Goal: Task Accomplishment & Management: Complete application form

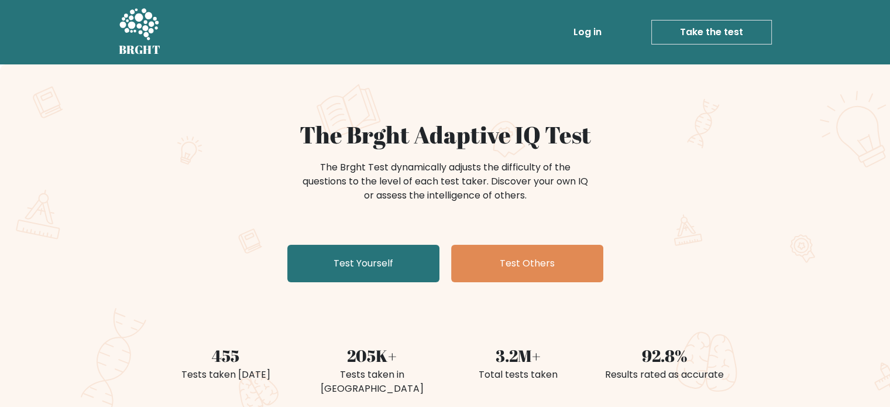
click at [722, 32] on link "Take the test" at bounding box center [712, 32] width 121 height 25
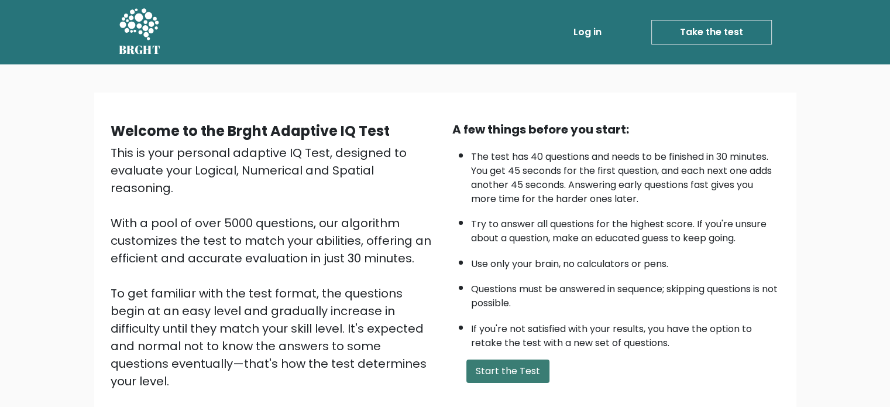
click at [513, 369] on button "Start the Test" at bounding box center [508, 370] width 83 height 23
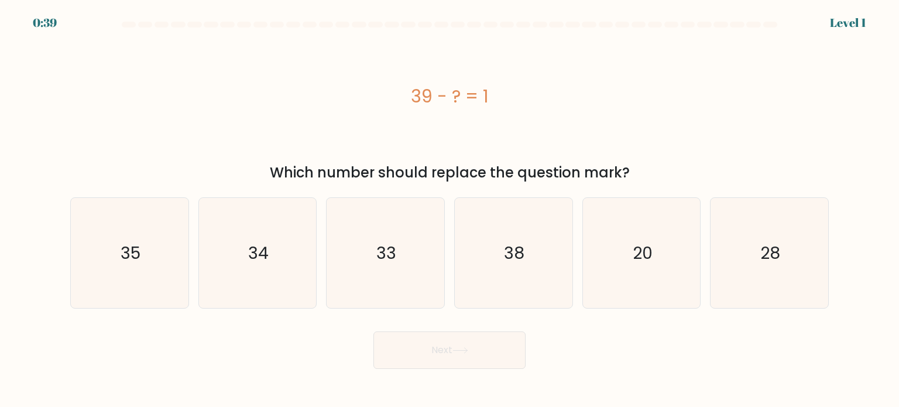
drag, startPoint x: 408, startPoint y: 93, endPoint x: 438, endPoint y: 93, distance: 29.9
click at [438, 93] on div "39 - ? = 1" at bounding box center [449, 96] width 759 height 26
click at [539, 242] on icon "38" at bounding box center [513, 253] width 110 height 110
click at [450, 210] on input "d. 38" at bounding box center [450, 207] width 1 height 6
radio input "true"
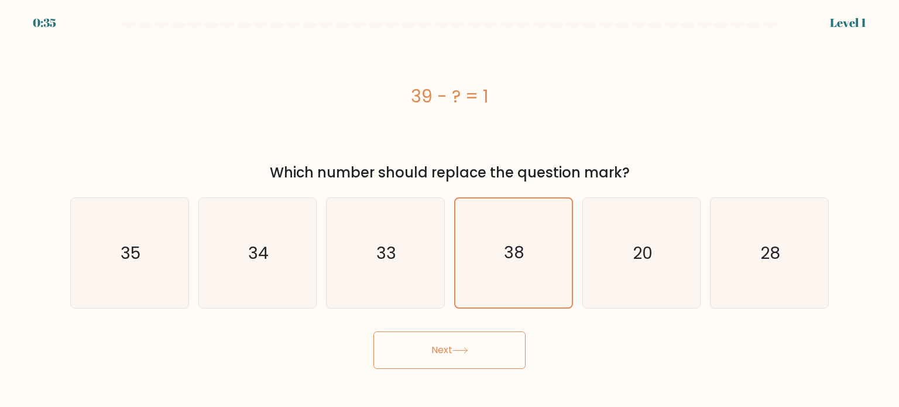
click at [447, 355] on button "Next" at bounding box center [450, 349] width 152 height 37
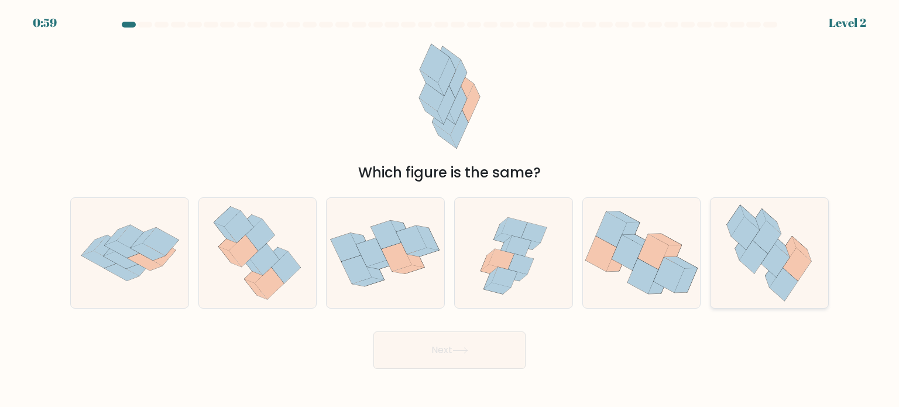
click at [789, 251] on icon at bounding box center [788, 251] width 18 height 31
click at [450, 210] on input "f." at bounding box center [450, 207] width 1 height 6
radio input "true"
click at [419, 351] on button "Next" at bounding box center [450, 349] width 152 height 37
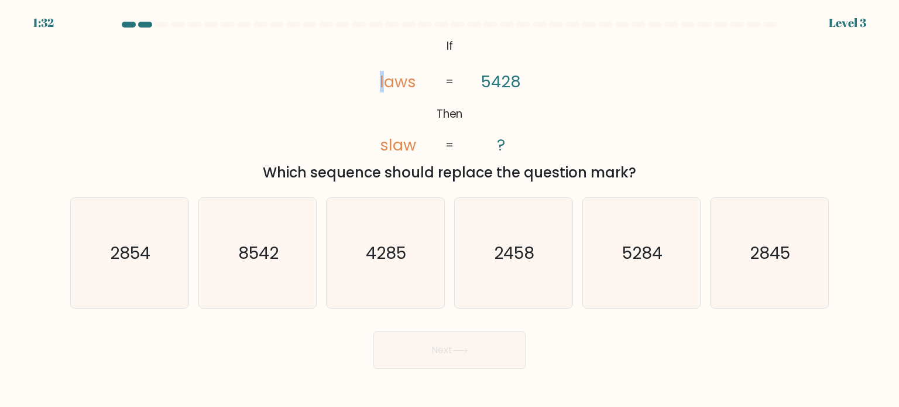
drag, startPoint x: 386, startPoint y: 84, endPoint x: 380, endPoint y: 85, distance: 6.1
click at [380, 85] on tspan "laws" at bounding box center [398, 82] width 36 height 22
click at [269, 266] on icon "8542" at bounding box center [258, 253] width 110 height 110
click at [450, 210] on input "b. 8542" at bounding box center [450, 207] width 1 height 6
radio input "true"
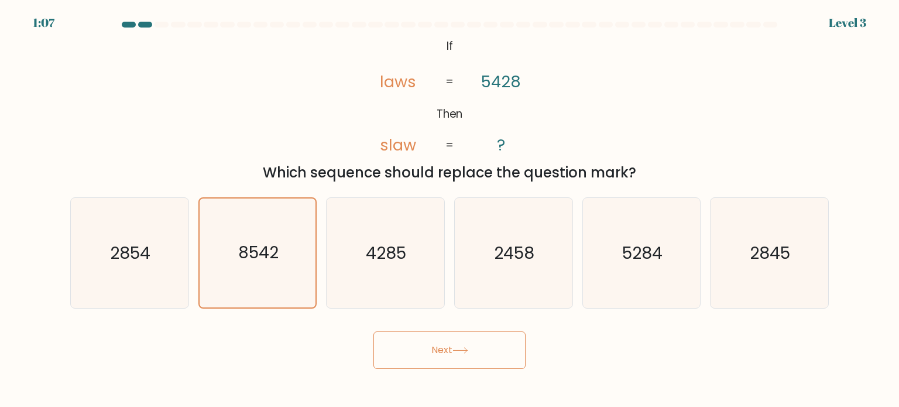
click at [475, 354] on button "Next" at bounding box center [450, 349] width 152 height 37
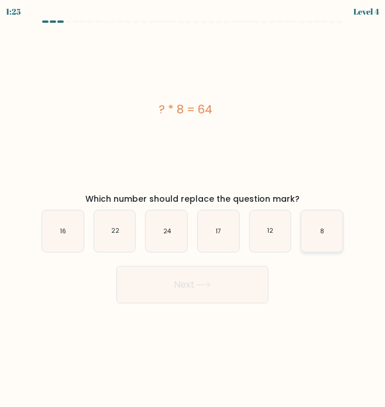
click at [314, 231] on icon "8" at bounding box center [323, 232] width 42 height 42
click at [193, 210] on input "f. 8" at bounding box center [193, 207] width 1 height 6
radio input "true"
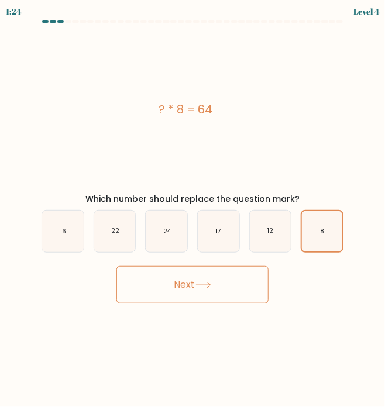
click at [206, 278] on button "Next" at bounding box center [193, 284] width 152 height 37
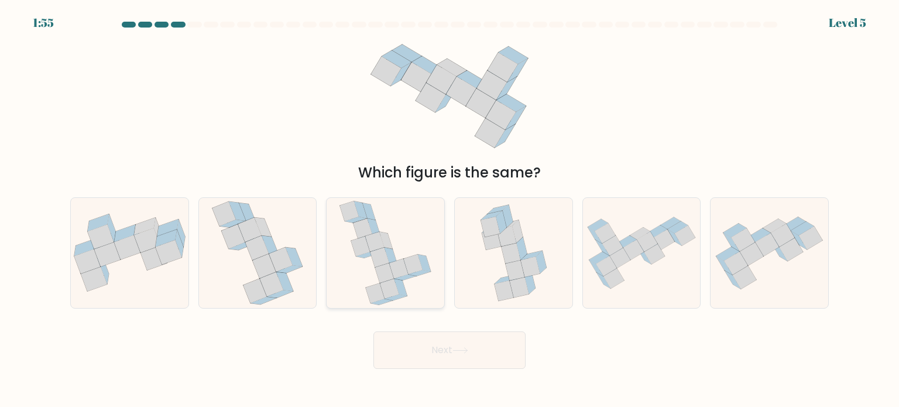
click at [397, 236] on icon at bounding box center [385, 253] width 93 height 110
click at [450, 210] on input "c." at bounding box center [450, 207] width 1 height 6
radio input "true"
click at [445, 357] on button "Next" at bounding box center [450, 349] width 152 height 37
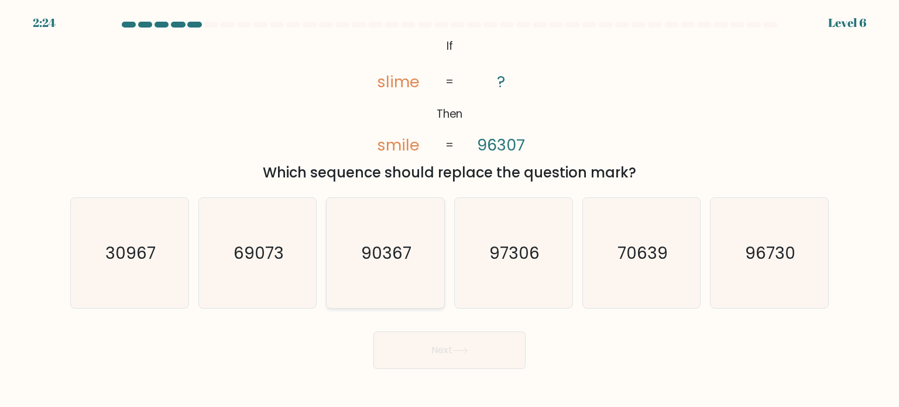
click at [399, 266] on icon "90367" at bounding box center [385, 253] width 110 height 110
click at [450, 210] on input "c. 90367" at bounding box center [450, 207] width 1 height 6
radio input "true"
click at [457, 355] on button "Next" at bounding box center [450, 349] width 152 height 37
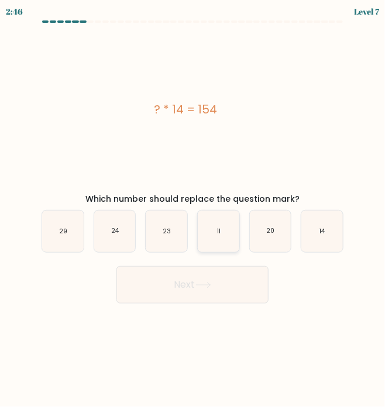
click at [227, 227] on icon "11" at bounding box center [219, 232] width 42 height 42
click at [193, 210] on input "d. 11" at bounding box center [193, 207] width 1 height 6
radio input "true"
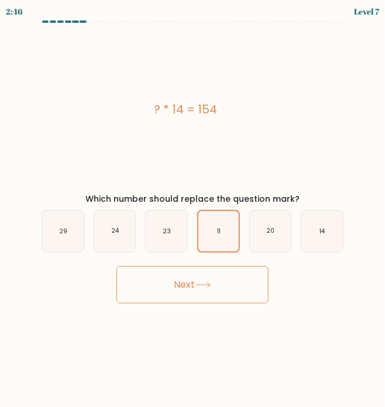
click at [222, 291] on button "Next" at bounding box center [193, 284] width 152 height 37
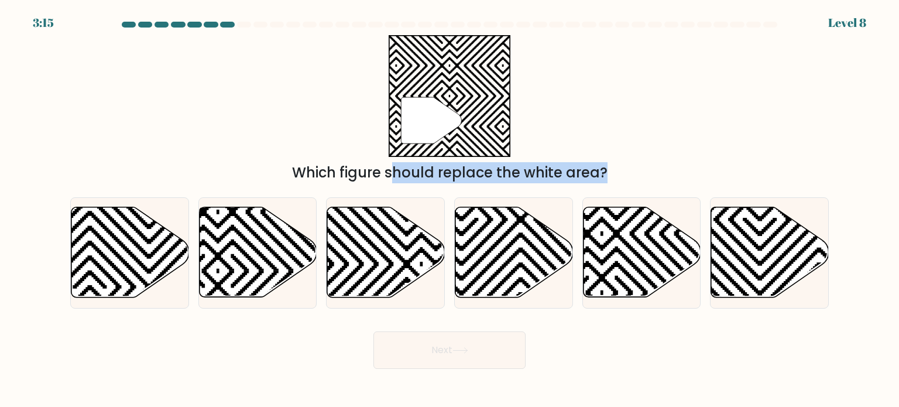
drag, startPoint x: 376, startPoint y: 259, endPoint x: 434, endPoint y: 126, distance: 145.2
click at [434, 126] on form "a." at bounding box center [449, 195] width 899 height 347
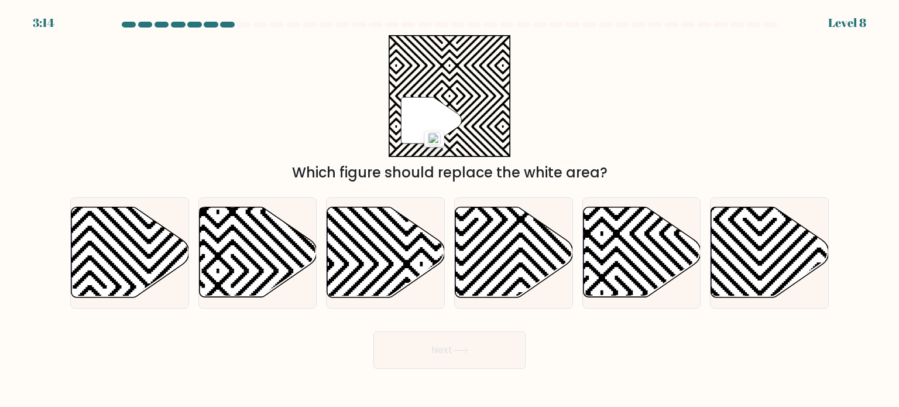
click at [297, 126] on div "" Which figure should replace the white area?" at bounding box center [449, 109] width 773 height 148
click at [355, 248] on icon at bounding box center [386, 252] width 118 height 90
click at [450, 210] on input "c." at bounding box center [450, 207] width 1 height 6
radio input "true"
click at [382, 220] on icon at bounding box center [386, 252] width 117 height 89
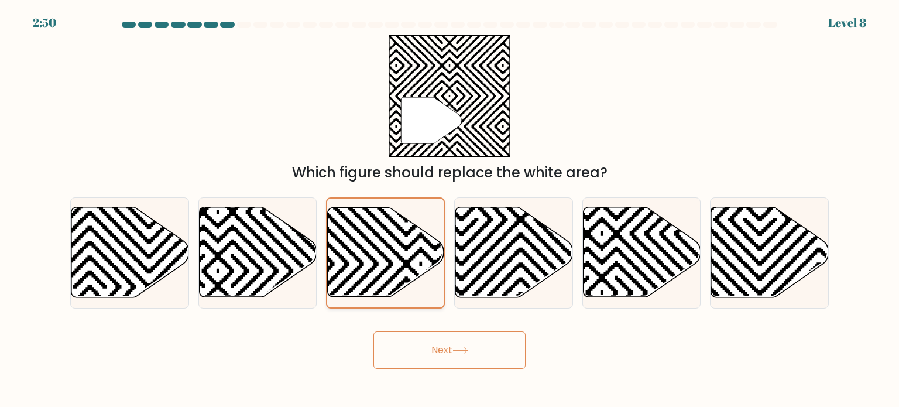
click at [450, 210] on input "c." at bounding box center [450, 207] width 1 height 6
click at [453, 351] on button "Next" at bounding box center [450, 349] width 152 height 37
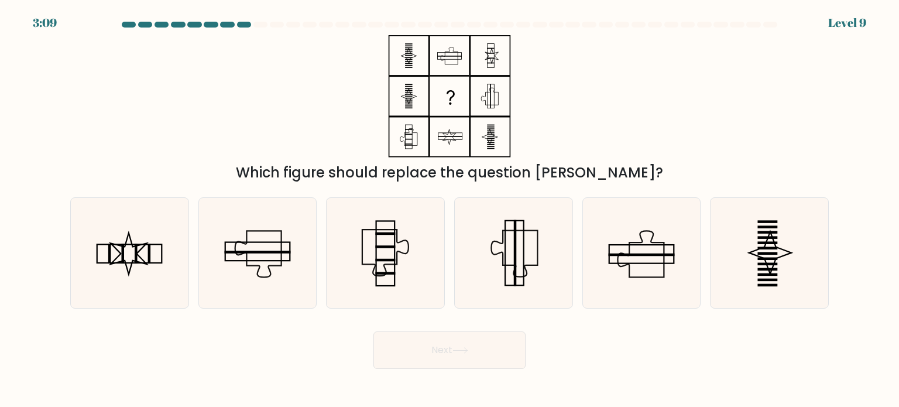
click at [413, 145] on icon at bounding box center [408, 136] width 17 height 17
click at [542, 245] on icon at bounding box center [513, 253] width 110 height 110
click at [450, 210] on input "d." at bounding box center [450, 207] width 1 height 6
radio input "true"
click at [125, 261] on icon at bounding box center [129, 253] width 36 height 42
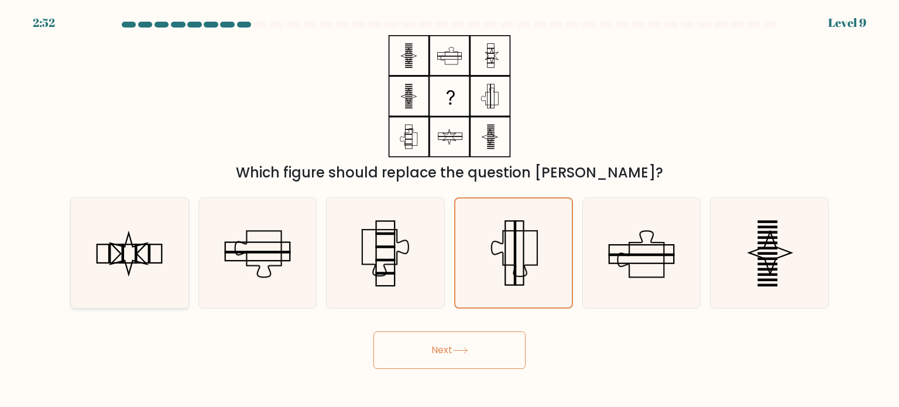
click at [450, 210] on input "a." at bounding box center [450, 207] width 1 height 6
radio input "true"
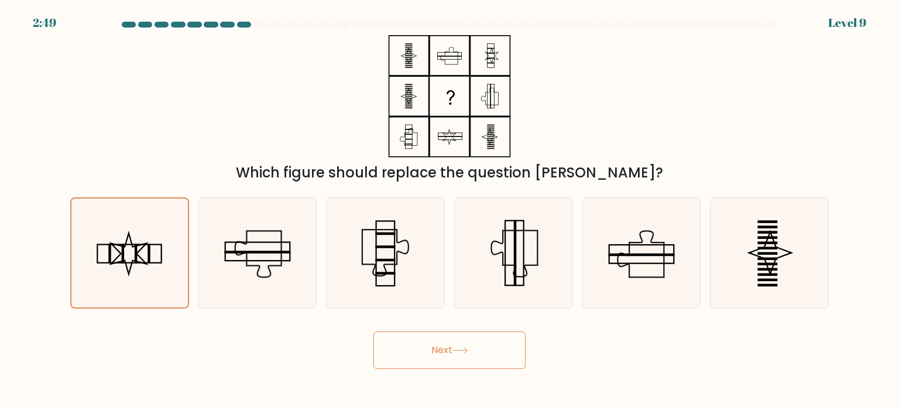
click at [443, 347] on button "Next" at bounding box center [450, 349] width 152 height 37
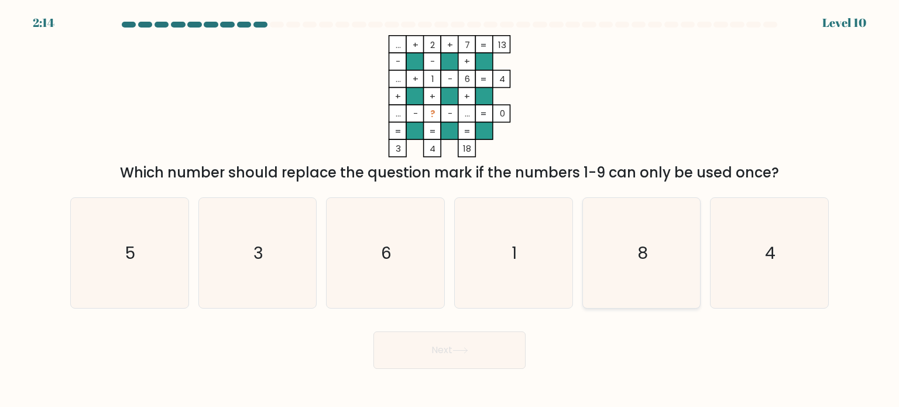
click at [666, 261] on icon "8" at bounding box center [642, 253] width 110 height 110
click at [450, 210] on input "e. 8" at bounding box center [450, 207] width 1 height 6
radio input "true"
click at [475, 356] on button "Next" at bounding box center [450, 349] width 152 height 37
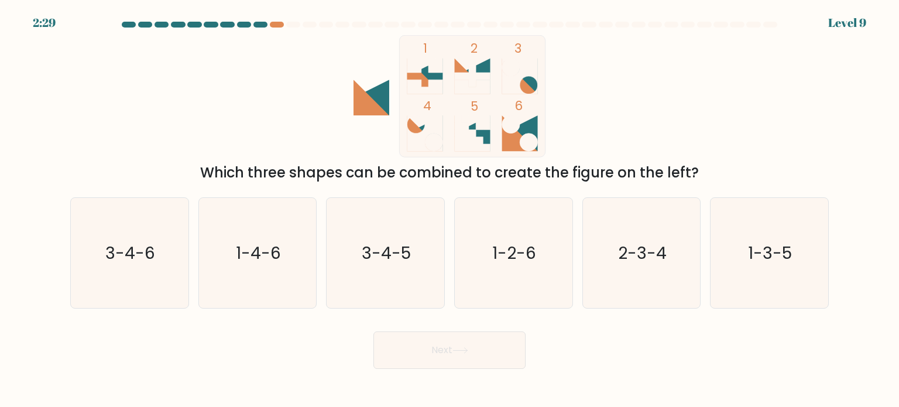
click at [358, 97] on icon at bounding box center [372, 98] width 36 height 36
click at [414, 126] on icon at bounding box center [425, 133] width 36 height 36
click at [663, 255] on text "2-3-4" at bounding box center [642, 252] width 49 height 23
click at [450, 210] on input "e. 2-3-4" at bounding box center [450, 207] width 1 height 6
radio input "true"
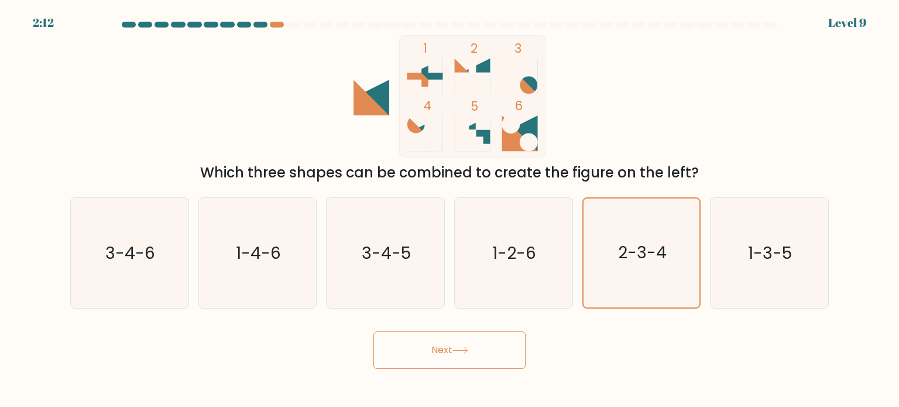
click at [452, 357] on button "Next" at bounding box center [450, 349] width 152 height 37
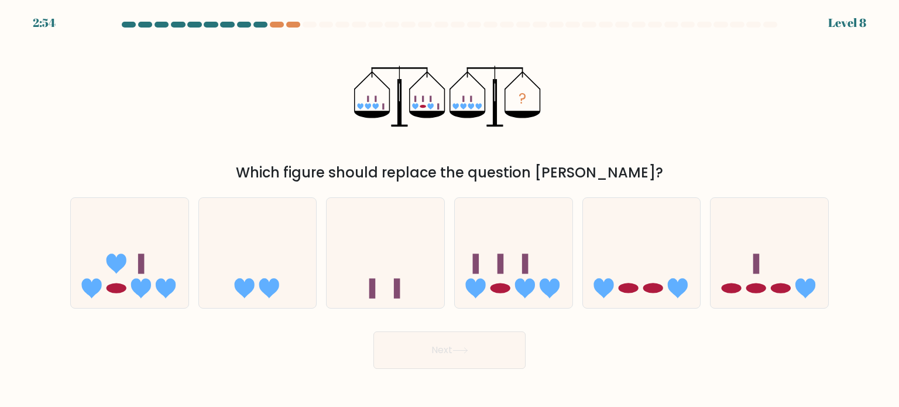
drag, startPoint x: 285, startPoint y: 180, endPoint x: 661, endPoint y: 181, distance: 375.9
click at [661, 181] on div "Which figure should replace the question mark?" at bounding box center [449, 172] width 745 height 21
click at [223, 121] on div "? Which figure should replace the question mark?" at bounding box center [449, 109] width 773 height 148
click at [795, 274] on icon at bounding box center [770, 252] width 118 height 97
click at [450, 210] on input "f." at bounding box center [450, 207] width 1 height 6
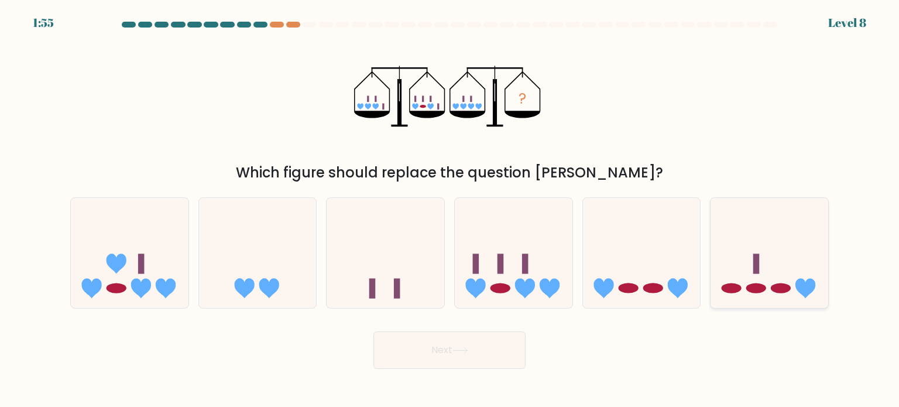
radio input "true"
click at [507, 351] on button "Next" at bounding box center [450, 349] width 152 height 37
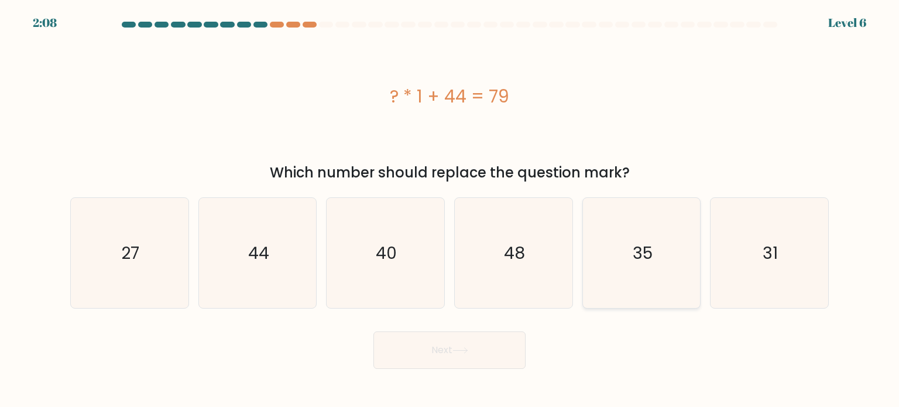
click at [649, 264] on icon "35" at bounding box center [642, 253] width 110 height 110
click at [450, 210] on input "e. 35" at bounding box center [450, 207] width 1 height 6
radio input "true"
click at [487, 355] on button "Next" at bounding box center [450, 349] width 152 height 37
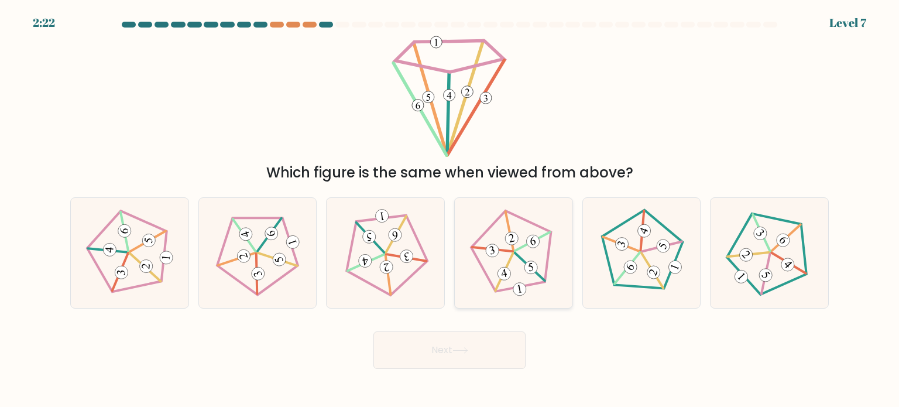
click at [513, 250] on 545 at bounding box center [509, 230] width 8 height 39
click at [450, 210] on input "d." at bounding box center [450, 207] width 1 height 6
radio input "true"
click at [468, 355] on button "Next" at bounding box center [450, 349] width 152 height 37
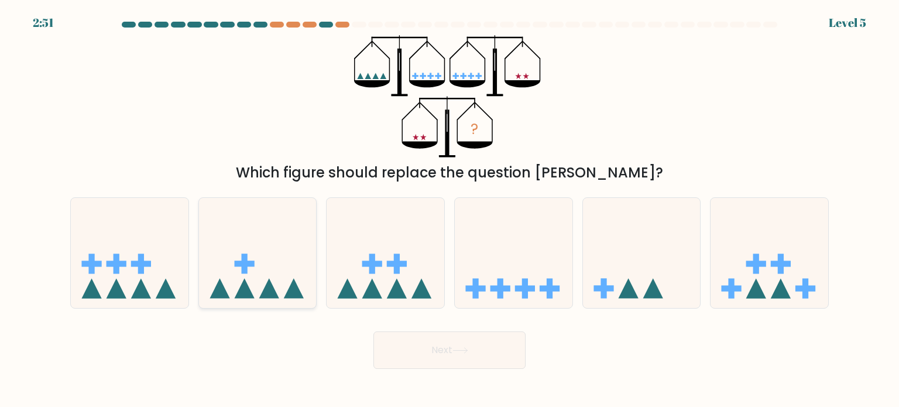
click at [251, 269] on icon at bounding box center [258, 252] width 118 height 97
click at [450, 210] on input "b." at bounding box center [450, 207] width 1 height 6
radio input "true"
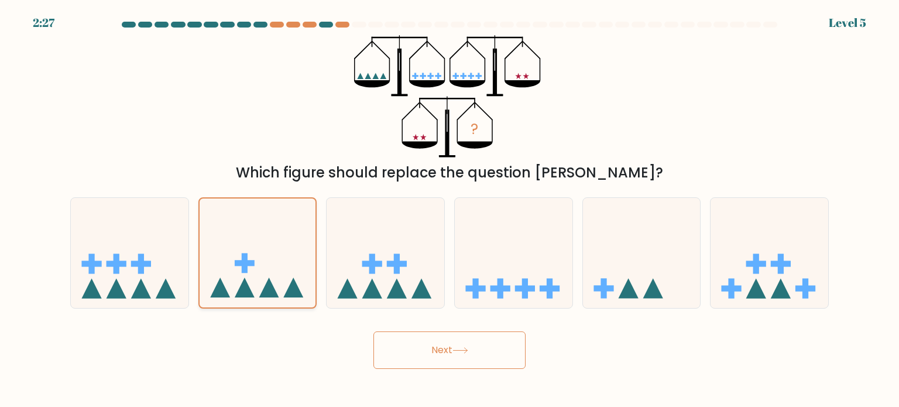
click at [223, 280] on icon at bounding box center [258, 252] width 117 height 97
click at [450, 210] on input "b." at bounding box center [450, 207] width 1 height 6
click at [456, 355] on button "Next" at bounding box center [450, 349] width 152 height 37
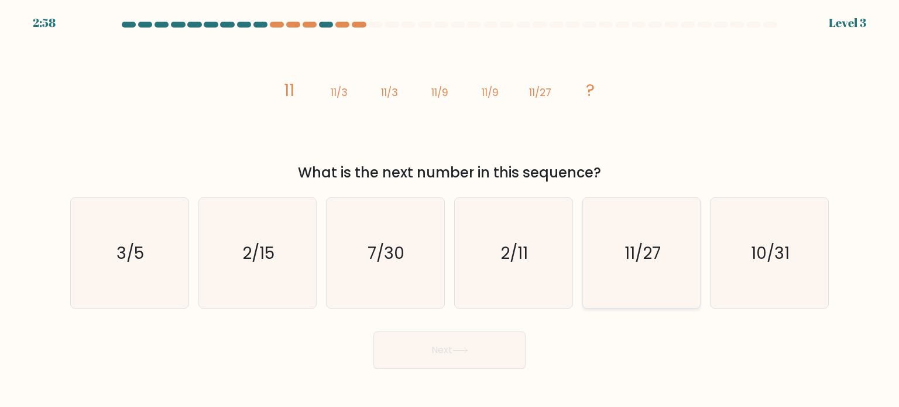
click at [677, 263] on icon "11/27" at bounding box center [642, 253] width 110 height 110
click at [450, 210] on input "e. 11/27" at bounding box center [450, 207] width 1 height 6
radio input "true"
click at [429, 366] on button "Next" at bounding box center [450, 349] width 152 height 37
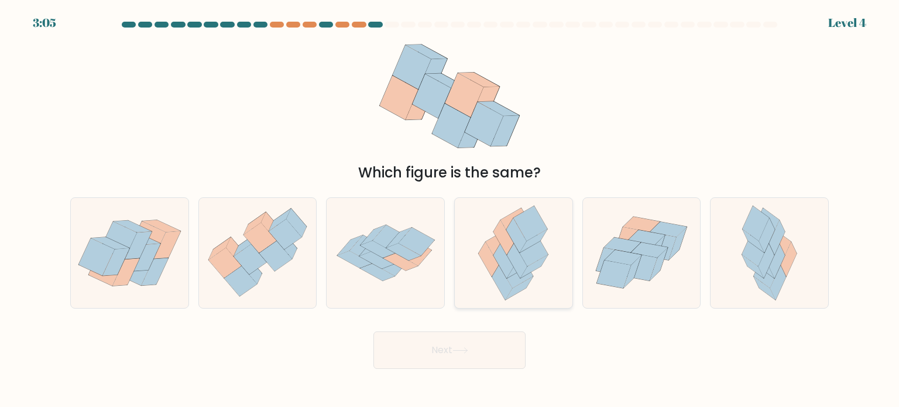
click at [517, 237] on icon at bounding box center [516, 235] width 20 height 35
click at [450, 210] on input "d." at bounding box center [450, 207] width 1 height 6
radio input "true"
click at [503, 355] on button "Next" at bounding box center [450, 349] width 152 height 37
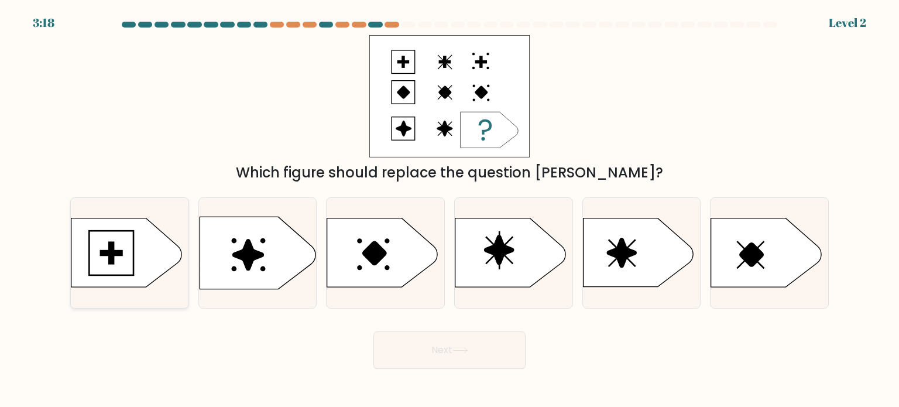
click at [113, 241] on icon at bounding box center [126, 252] width 110 height 68
click at [450, 210] on input "a." at bounding box center [450, 207] width 1 height 6
radio input "true"
drag, startPoint x: 499, startPoint y: 352, endPoint x: 362, endPoint y: 293, distance: 148.9
click at [200, 371] on body "2:49 Level 2 a." at bounding box center [449, 203] width 899 height 407
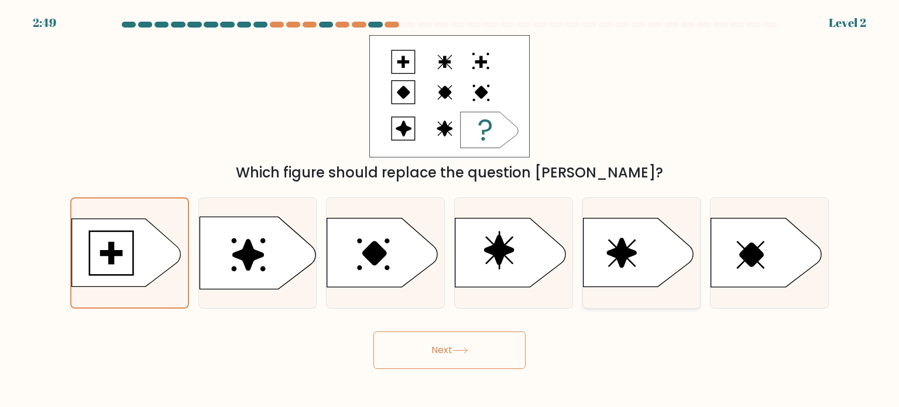
click at [583, 238] on icon at bounding box center [642, 253] width 118 height 70
click at [450, 210] on input "e." at bounding box center [450, 207] width 1 height 6
radio input "true"
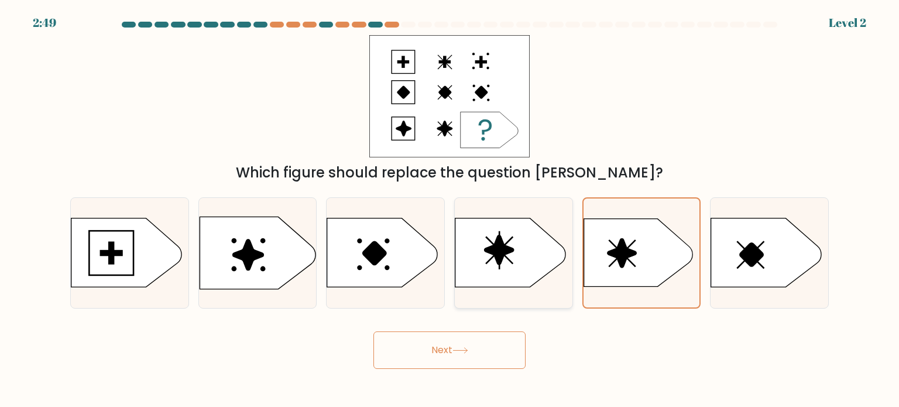
click at [512, 257] on icon at bounding box center [510, 252] width 110 height 68
click at [450, 210] on input "d." at bounding box center [450, 207] width 1 height 6
radio input "true"
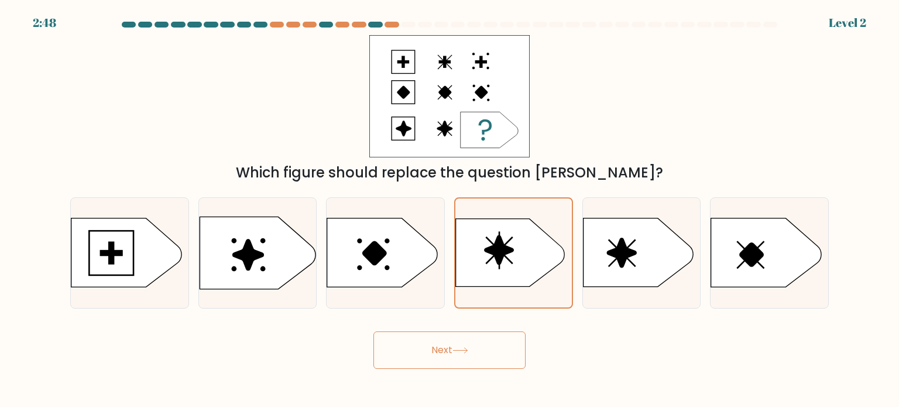
click at [505, 336] on button "Next" at bounding box center [450, 349] width 152 height 37
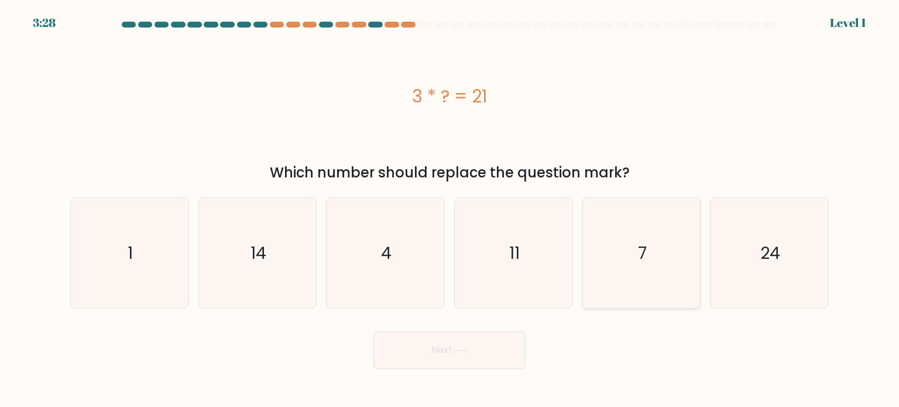
click at [639, 266] on icon "7" at bounding box center [642, 253] width 110 height 110
click at [450, 210] on input "e. 7" at bounding box center [450, 207] width 1 height 6
radio input "true"
click at [424, 361] on button "Next" at bounding box center [450, 349] width 152 height 37
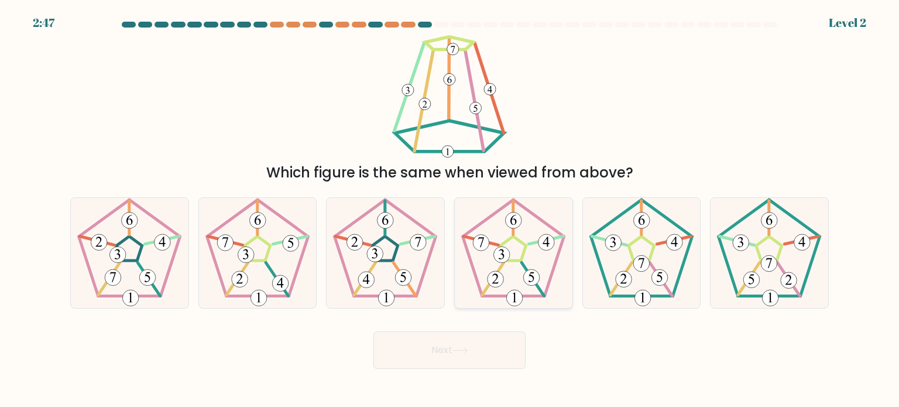
click at [509, 243] on icon at bounding box center [513, 253] width 110 height 110
click at [450, 210] on input "d." at bounding box center [450, 207] width 1 height 6
radio input "true"
click at [446, 351] on button "Next" at bounding box center [450, 349] width 152 height 37
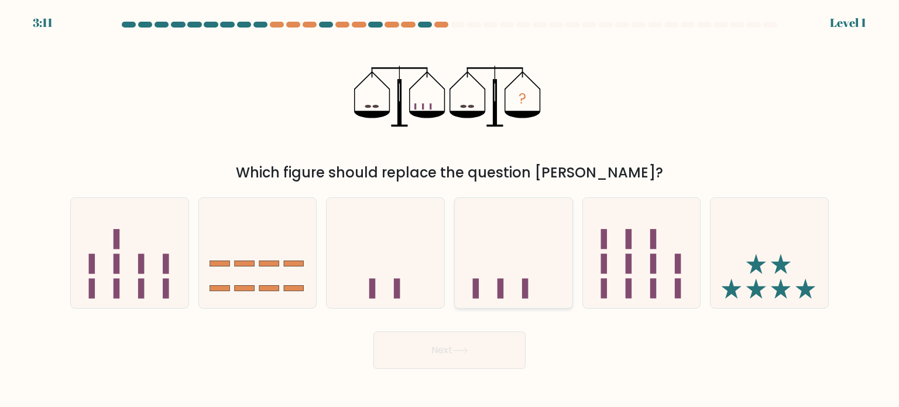
click at [509, 296] on icon at bounding box center [514, 252] width 118 height 97
click at [450, 210] on input "d." at bounding box center [450, 207] width 1 height 6
radio input "true"
click at [488, 351] on button "Next" at bounding box center [450, 349] width 152 height 37
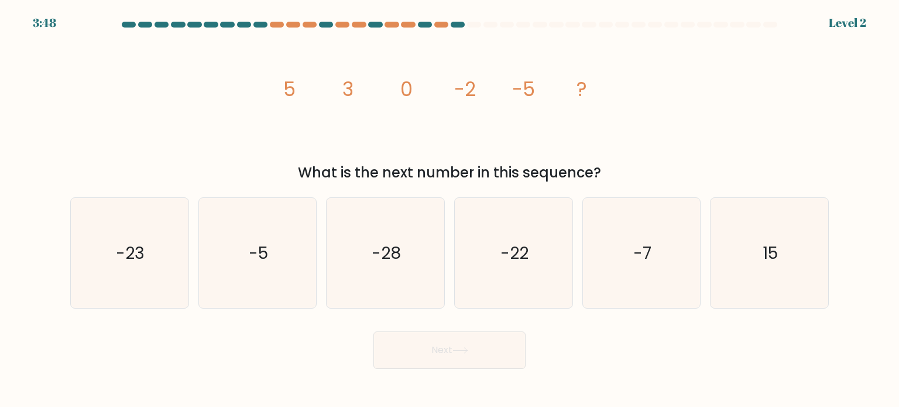
click at [623, 351] on div "Next" at bounding box center [449, 346] width 773 height 46
drag, startPoint x: 357, startPoint y: 90, endPoint x: 623, endPoint y: 91, distance: 265.8
click at [623, 91] on div "image/svg+xml 5 3 0 -2 -5 ? What is the next number in this sequence?" at bounding box center [449, 109] width 773 height 148
copy g "5 3 0 -2 -5 ?"
drag, startPoint x: 311, startPoint y: 174, endPoint x: 667, endPoint y: 114, distance: 361.0
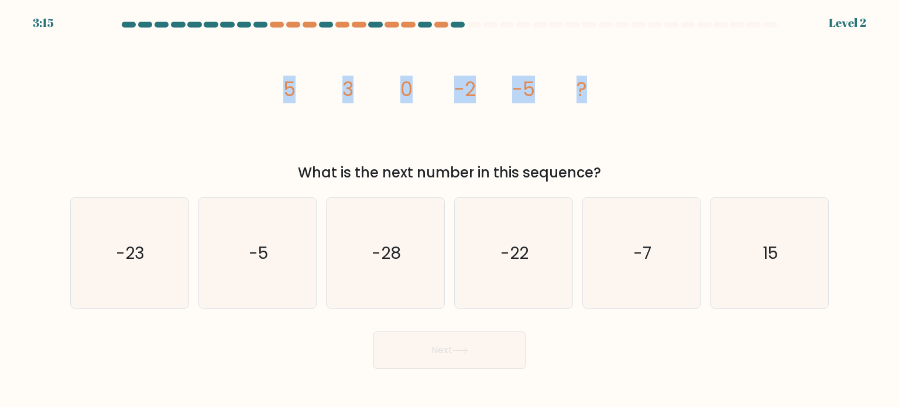
click at [617, 173] on div "What is the next number in this sequence?" at bounding box center [449, 172] width 745 height 21
copy div "What is the next number in this sequence?"
click at [651, 264] on icon "-7" at bounding box center [642, 253] width 110 height 110
click at [450, 210] on input "e. -7" at bounding box center [450, 207] width 1 height 6
radio input "true"
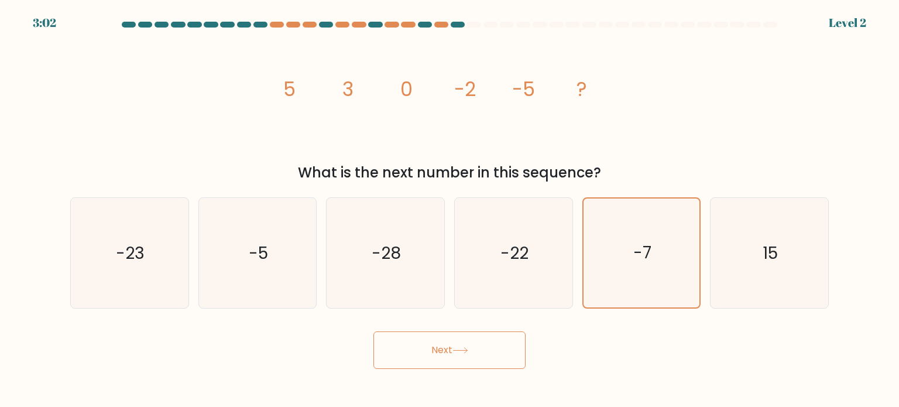
click at [461, 364] on button "Next" at bounding box center [450, 349] width 152 height 37
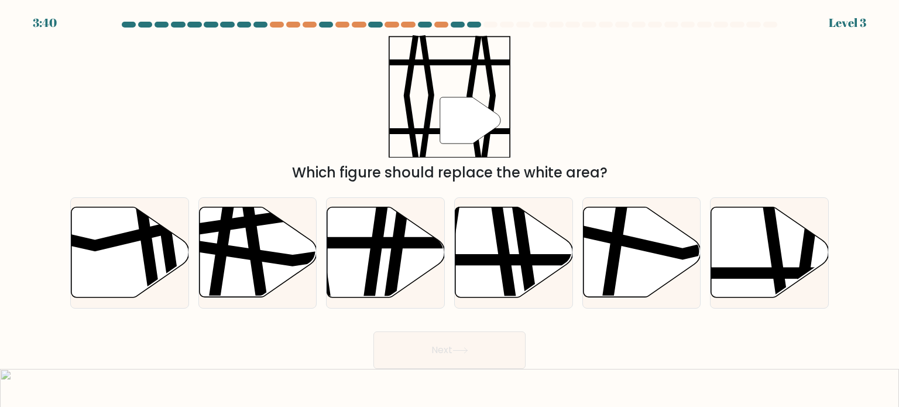
drag, startPoint x: 222, startPoint y: 44, endPoint x: 886, endPoint y: 379, distance: 743.8
click at [527, 234] on icon at bounding box center [523, 302] width 17 height 237
click at [450, 210] on input "d." at bounding box center [450, 207] width 1 height 6
radio input "true"
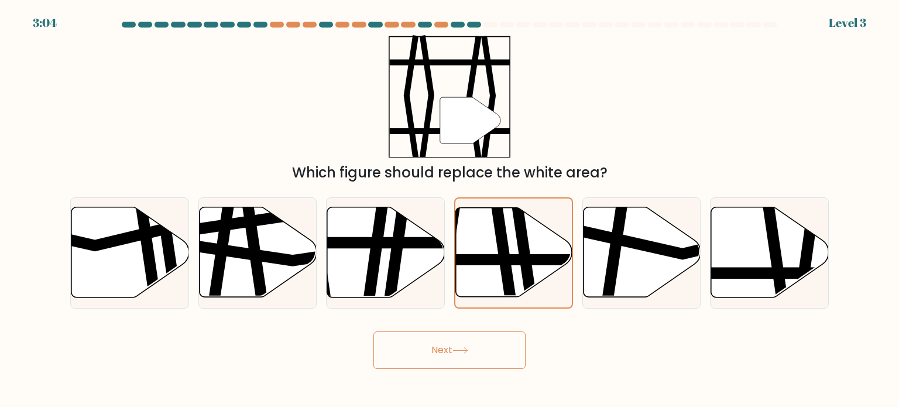
click at [496, 354] on button "Next" at bounding box center [450, 349] width 152 height 37
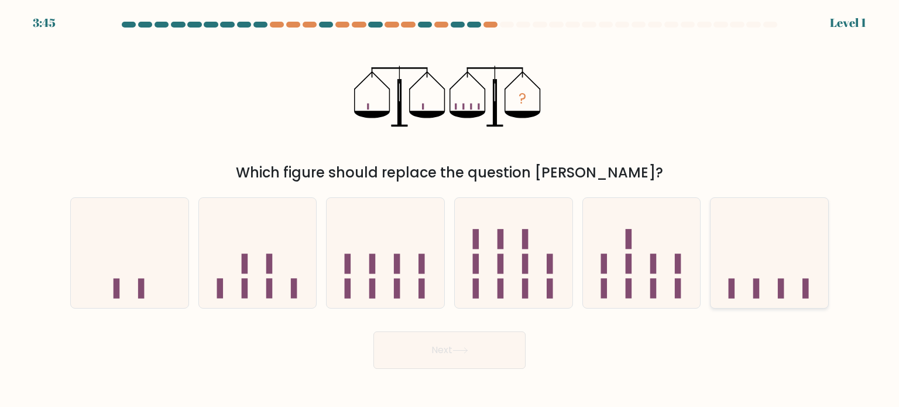
click at [786, 286] on icon at bounding box center [770, 252] width 118 height 97
click at [450, 210] on input "f." at bounding box center [450, 207] width 1 height 6
radio input "true"
click at [466, 355] on button "Next" at bounding box center [450, 349] width 152 height 37
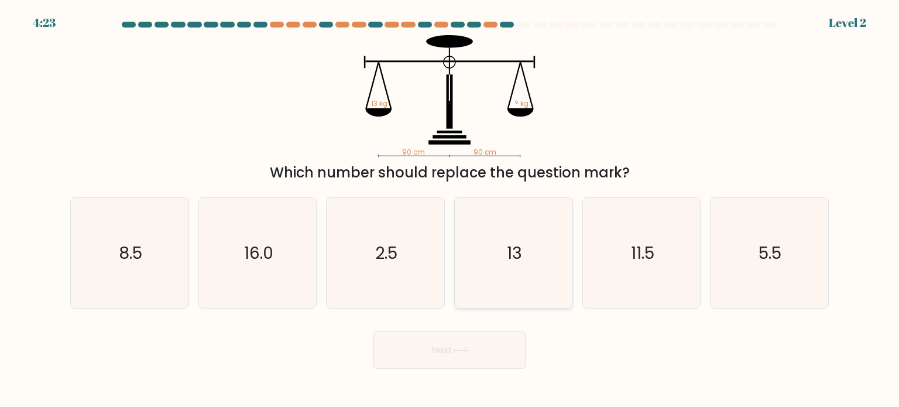
click at [525, 253] on icon "13" at bounding box center [513, 253] width 110 height 110
click at [450, 210] on input "d. 13" at bounding box center [450, 207] width 1 height 6
radio input "true"
click at [480, 340] on button "Next" at bounding box center [450, 349] width 152 height 37
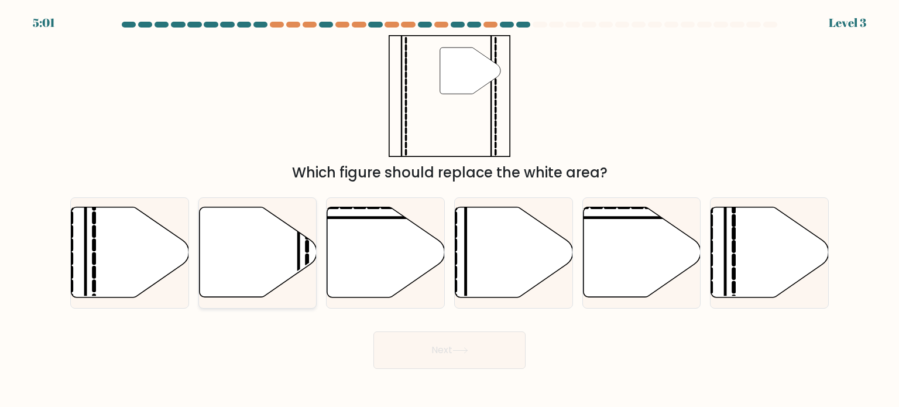
click at [287, 249] on icon at bounding box center [258, 252] width 118 height 90
click at [450, 210] on input "b." at bounding box center [450, 207] width 1 height 6
radio input "true"
click at [461, 358] on button "Next" at bounding box center [450, 349] width 152 height 37
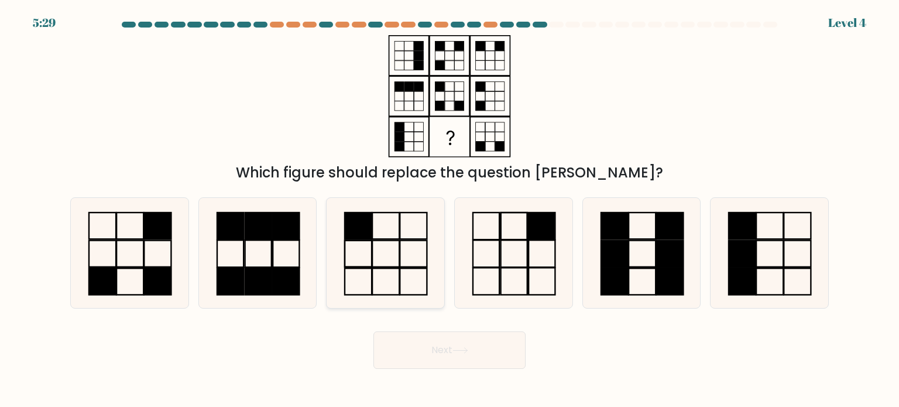
click at [364, 253] on icon at bounding box center [385, 253] width 110 height 110
click at [450, 210] on input "c." at bounding box center [450, 207] width 1 height 6
radio input "true"
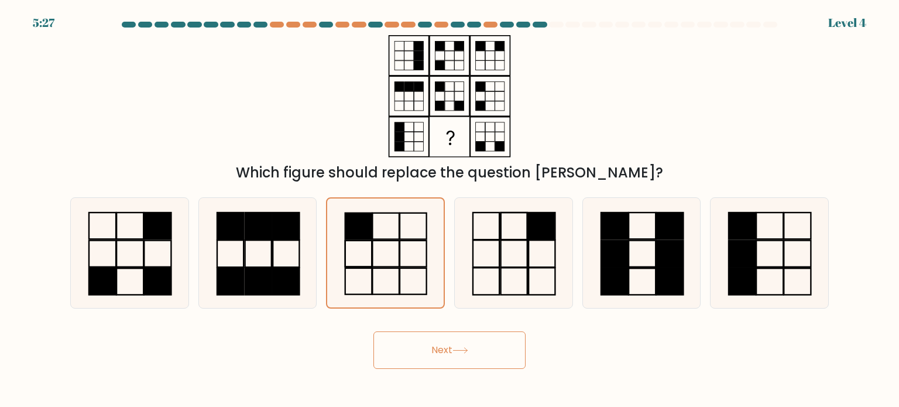
click at [489, 358] on button "Next" at bounding box center [450, 349] width 152 height 37
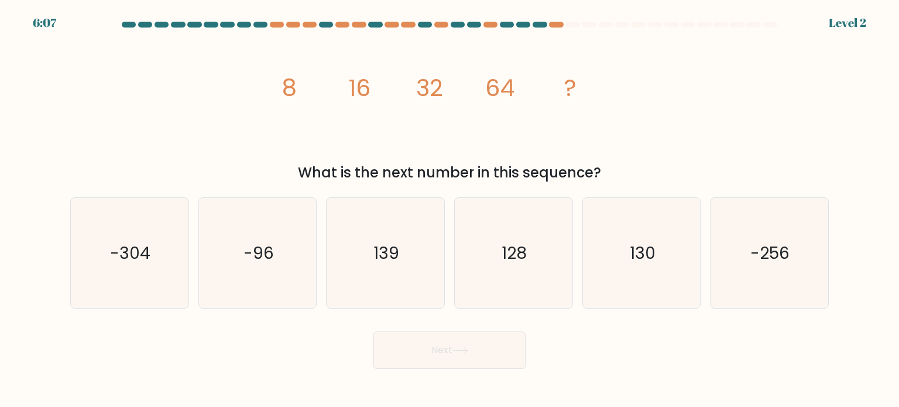
drag, startPoint x: 293, startPoint y: 81, endPoint x: 571, endPoint y: 152, distance: 287.5
click at [659, 166] on div "image/svg+xml 8 16 32 64 ? What is the next number in this sequence?" at bounding box center [449, 109] width 773 height 148
copy div "8 16 32 64 ? What is the next number in this sequence?"
click at [546, 284] on icon "128" at bounding box center [513, 253] width 110 height 110
click at [450, 210] on input "d. 128" at bounding box center [450, 207] width 1 height 6
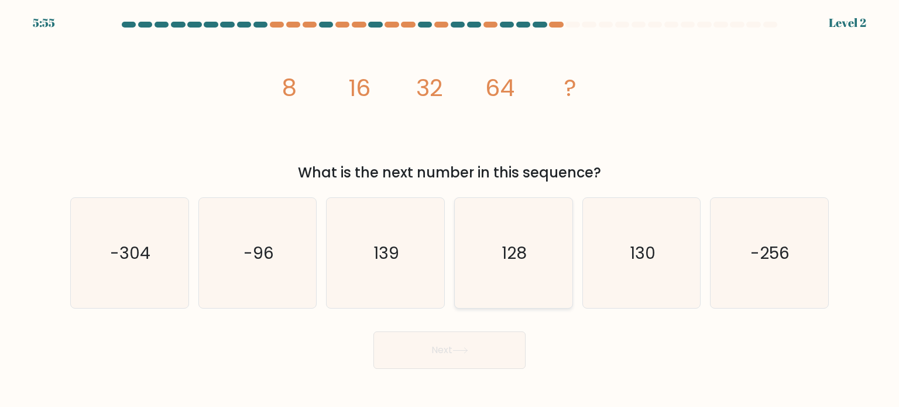
radio input "true"
click at [490, 361] on button "Next" at bounding box center [450, 349] width 152 height 37
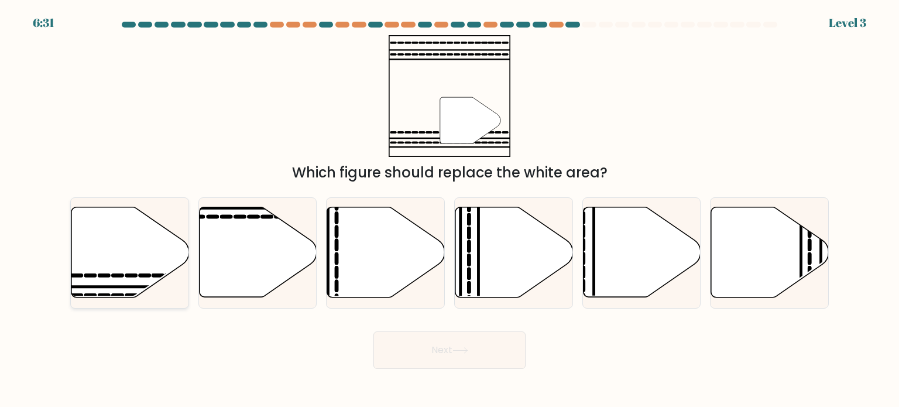
click at [148, 269] on icon at bounding box center [130, 252] width 118 height 90
click at [450, 210] on input "a." at bounding box center [450, 207] width 1 height 6
radio input "true"
click at [457, 362] on button "Next" at bounding box center [450, 349] width 152 height 37
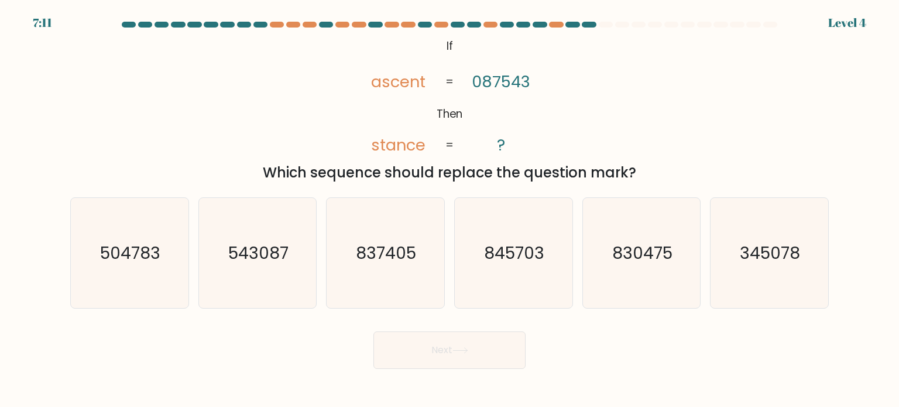
drag, startPoint x: 418, startPoint y: 40, endPoint x: 633, endPoint y: 168, distance: 249.9
click at [636, 171] on div "@import url('https://fonts.googleapis.com/css?family=Abril+Fatface:400,100,100i…" at bounding box center [449, 109] width 773 height 148
drag, startPoint x: 338, startPoint y: 35, endPoint x: 664, endPoint y: 169, distance: 352.6
click at [664, 169] on div "@import url('https://fonts.googleapis.com/css?family=Abril+Fatface:400,100,100i…" at bounding box center [449, 109] width 773 height 148
copy div "ascent stance 087543 ? = = Which sequence should replace the question mark?"
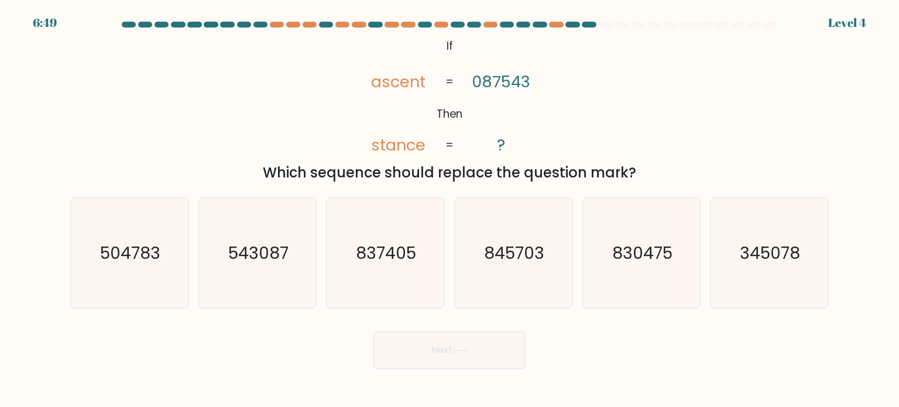
click at [688, 165] on div "Which sequence should replace the question mark?" at bounding box center [449, 172] width 745 height 21
drag, startPoint x: 375, startPoint y: 147, endPoint x: 368, endPoint y: 139, distance: 10.8
click at [368, 139] on icon "@import url('https://fonts.googleapis.com/css?family=Abril+Fatface:400,100,100i…" at bounding box center [450, 96] width 198 height 122
click at [369, 273] on icon "837405" at bounding box center [385, 253] width 110 height 110
click at [450, 210] on input "c. 837405" at bounding box center [450, 207] width 1 height 6
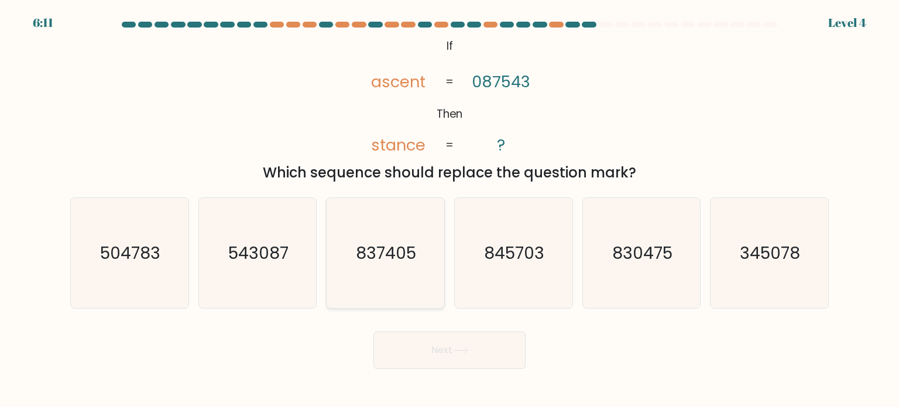
radio input "true"
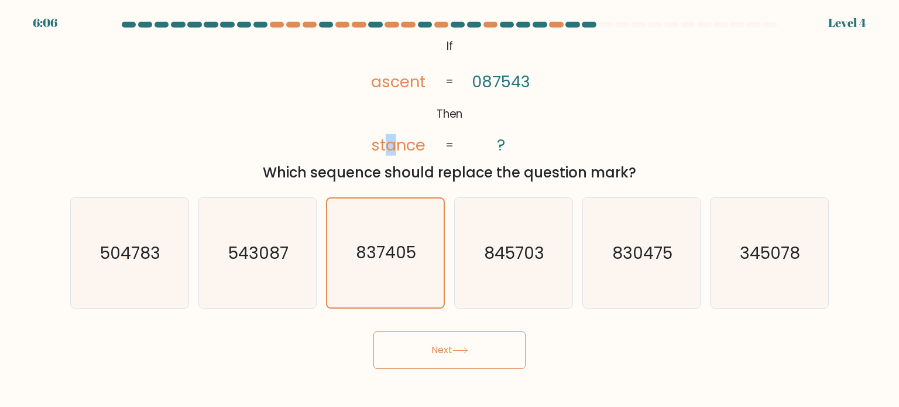
drag, startPoint x: 393, startPoint y: 149, endPoint x: 388, endPoint y: 148, distance: 6.0
click at [388, 148] on tspan "stance" at bounding box center [398, 145] width 54 height 22
click at [658, 264] on icon "830475" at bounding box center [642, 253] width 110 height 110
click at [450, 210] on input "e. 830475" at bounding box center [450, 207] width 1 height 6
radio input "true"
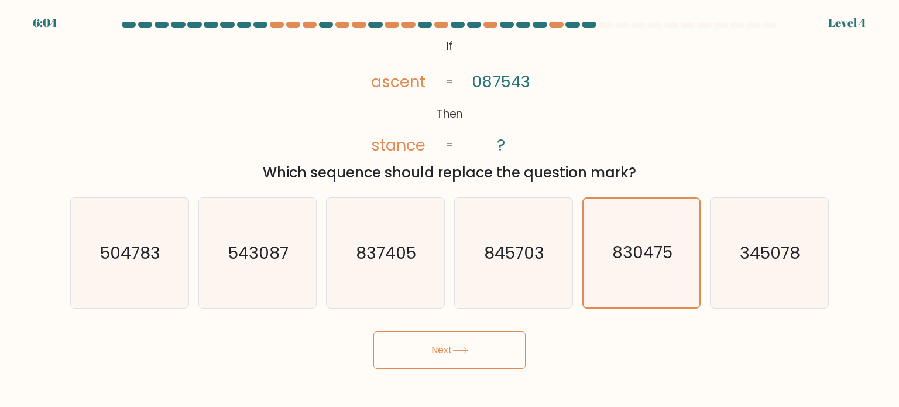
click at [482, 339] on button "Next" at bounding box center [450, 349] width 152 height 37
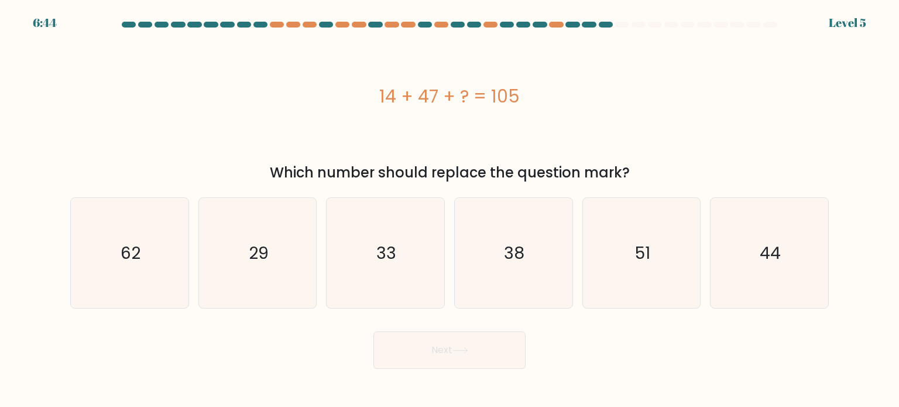
drag, startPoint x: 408, startPoint y: 95, endPoint x: 650, endPoint y: 169, distance: 253.4
click at [650, 169] on div "14 + 47 + ? = 105 Which number should replace the question mark?" at bounding box center [449, 109] width 773 height 148
copy div "14 + 47 + ? = 105 Which number should replace the question mark?"
click at [724, 253] on icon "44" at bounding box center [769, 253] width 110 height 110
click at [450, 210] on input "f. 44" at bounding box center [450, 207] width 1 height 6
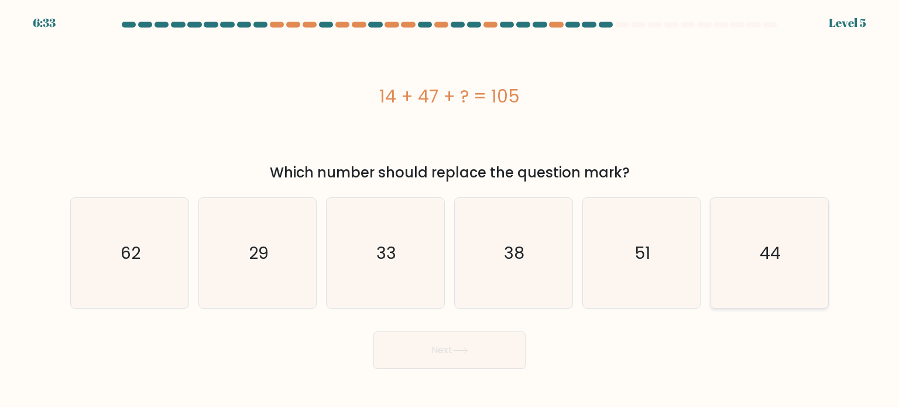
radio input "true"
click at [478, 355] on button "Next" at bounding box center [450, 349] width 152 height 37
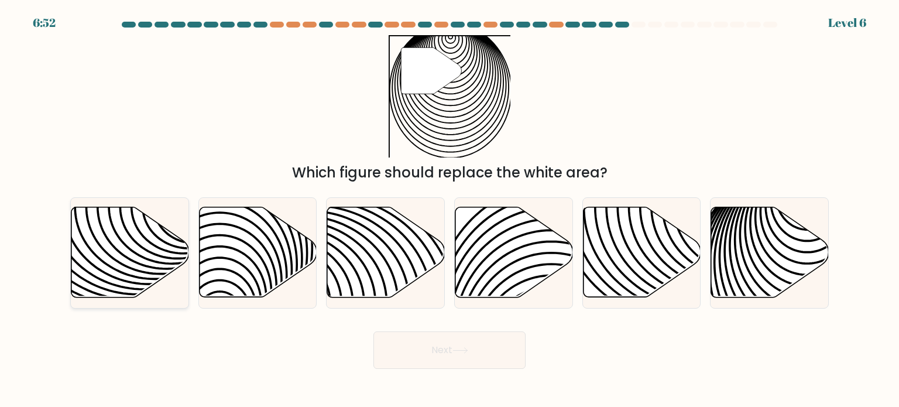
click at [94, 264] on icon at bounding box center [130, 252] width 118 height 90
click at [450, 210] on input "a." at bounding box center [450, 207] width 1 height 6
radio input "true"
click at [475, 344] on button "Next" at bounding box center [450, 349] width 152 height 37
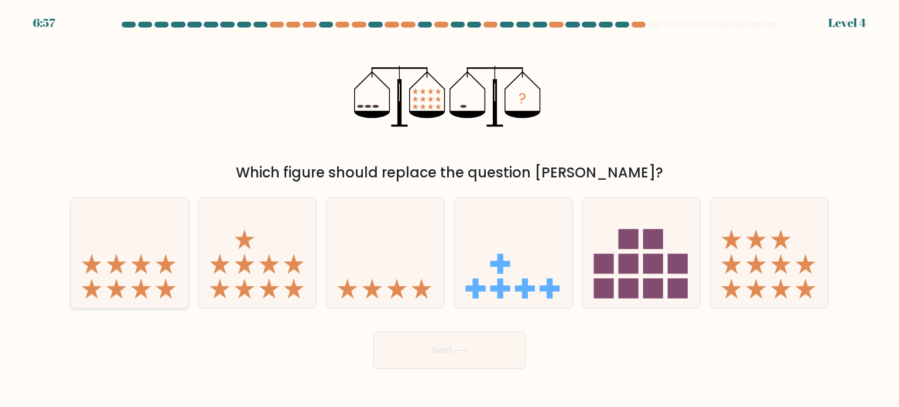
click at [119, 277] on icon at bounding box center [130, 252] width 118 height 97
click at [450, 210] on input "a." at bounding box center [450, 207] width 1 height 6
radio input "true"
click at [424, 285] on icon at bounding box center [386, 252] width 118 height 97
click at [450, 210] on input "c." at bounding box center [450, 207] width 1 height 6
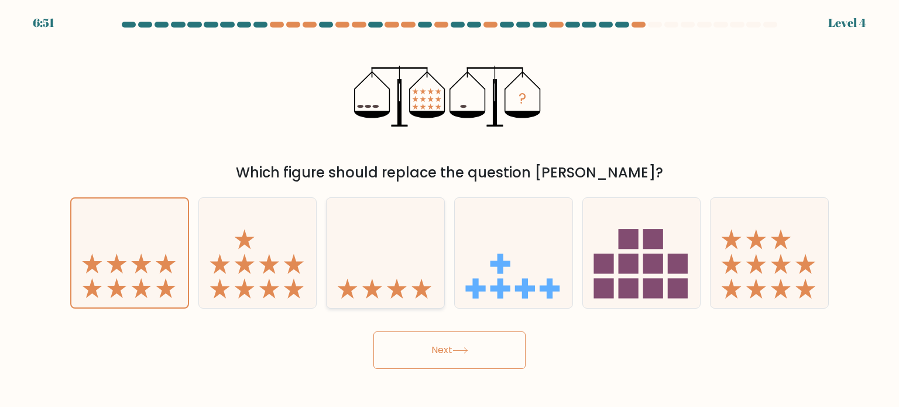
radio input "true"
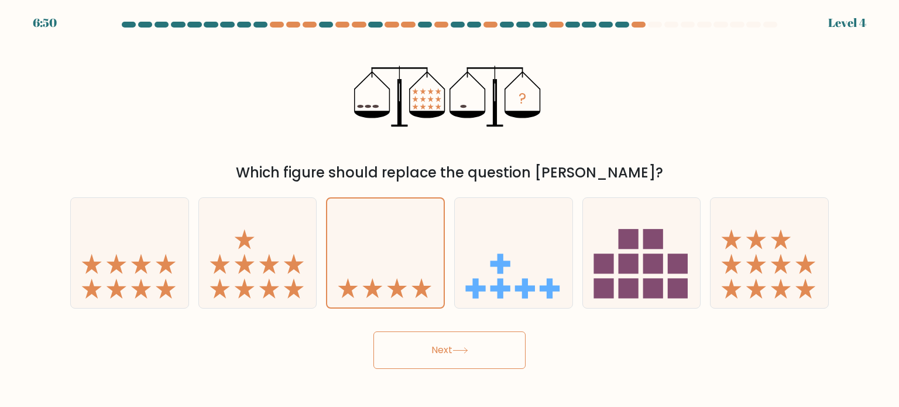
click at [453, 366] on button "Next" at bounding box center [450, 349] width 152 height 37
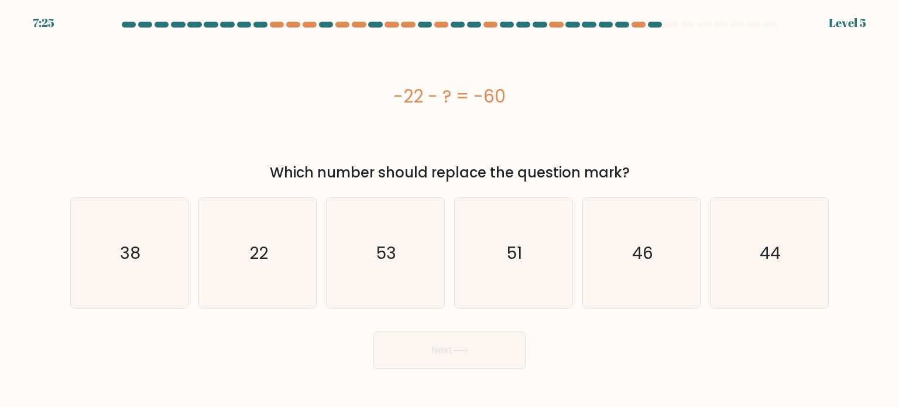
drag, startPoint x: 376, startPoint y: 88, endPoint x: 577, endPoint y: 107, distance: 201.7
click at [577, 107] on div "-22 - ? = -60" at bounding box center [449, 96] width 759 height 26
copy div "-22 - ? = -60"
click at [123, 264] on icon "38" at bounding box center [129, 253] width 110 height 110
click at [450, 210] on input "a. 38" at bounding box center [450, 207] width 1 height 6
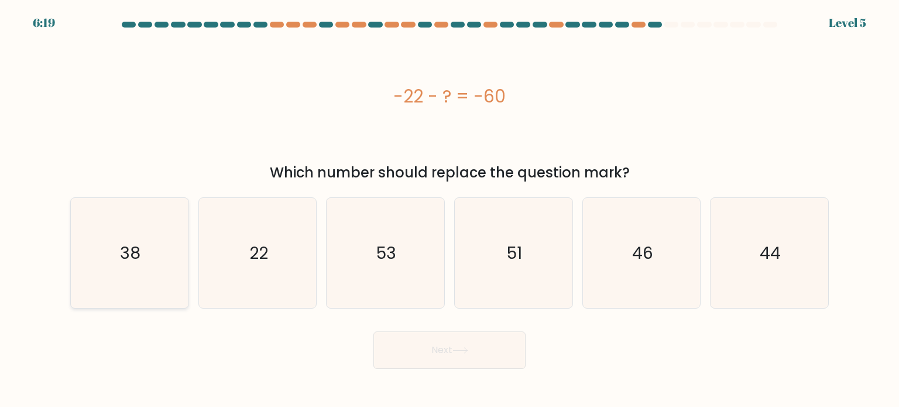
radio input "true"
click at [518, 354] on button "Next" at bounding box center [450, 349] width 152 height 37
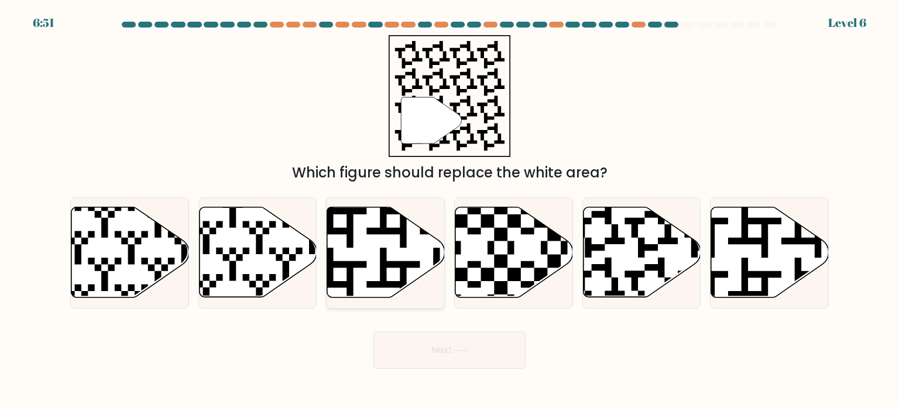
click at [363, 278] on icon at bounding box center [386, 252] width 118 height 90
click at [450, 210] on input "c." at bounding box center [450, 207] width 1 height 6
radio input "true"
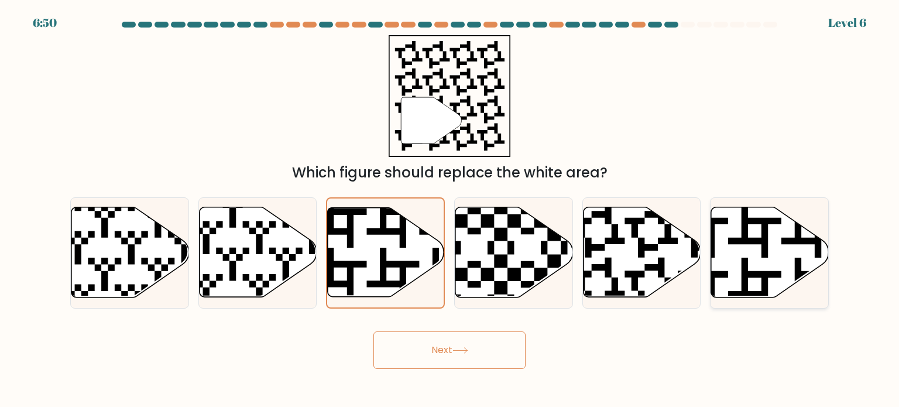
click at [792, 262] on icon at bounding box center [770, 252] width 118 height 90
click at [450, 210] on input "f." at bounding box center [450, 207] width 1 height 6
radio input "true"
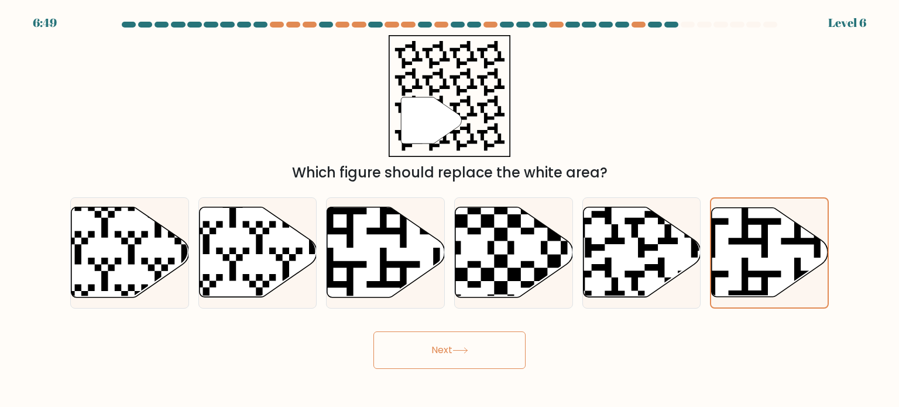
click at [428, 357] on button "Next" at bounding box center [450, 349] width 152 height 37
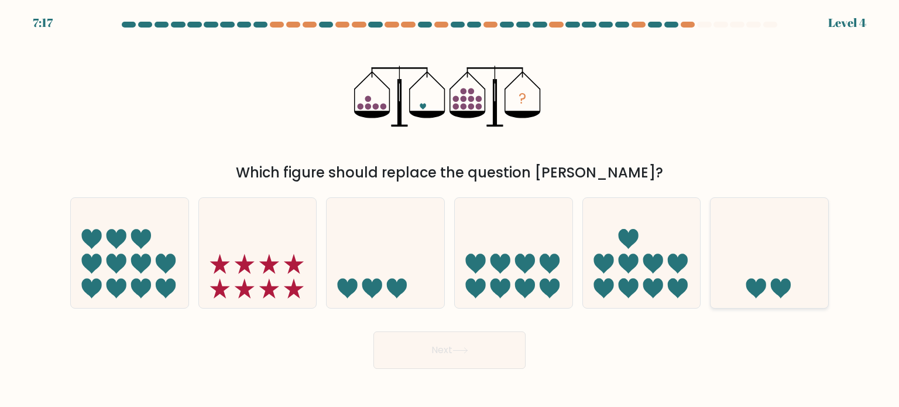
click at [803, 275] on icon at bounding box center [770, 252] width 118 height 97
click at [450, 210] on input "f." at bounding box center [450, 207] width 1 height 6
radio input "true"
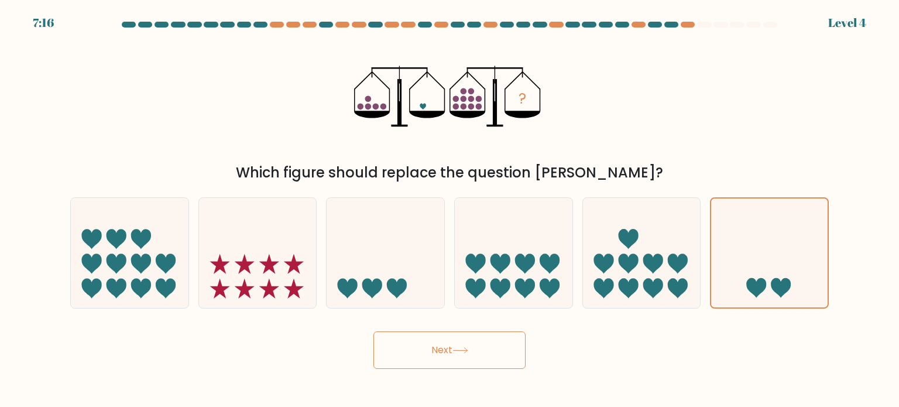
click at [454, 350] on button "Next" at bounding box center [450, 349] width 152 height 37
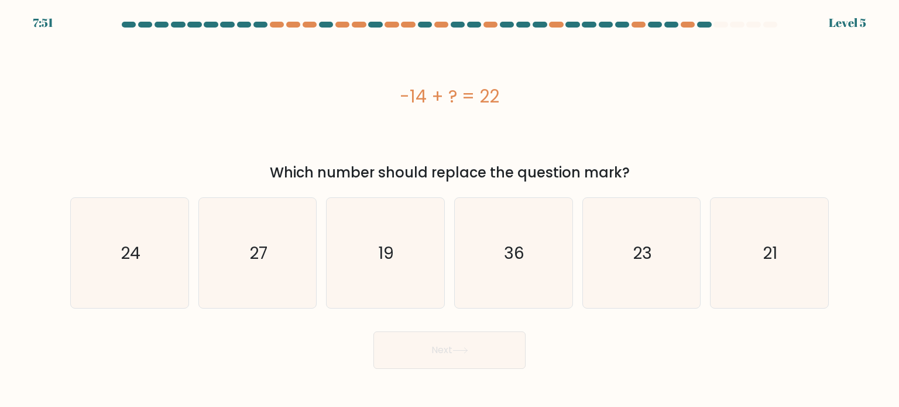
drag, startPoint x: 392, startPoint y: 92, endPoint x: 655, endPoint y: 166, distance: 273.0
click at [659, 166] on div "-14 + ? = 22 Which number should replace the question mark?" at bounding box center [449, 109] width 773 height 148
copy div "-14 + ? = 22 Which number should replace the question mark?"
click at [520, 245] on text "36" at bounding box center [515, 252] width 20 height 23
click at [450, 210] on input "d. 36" at bounding box center [450, 207] width 1 height 6
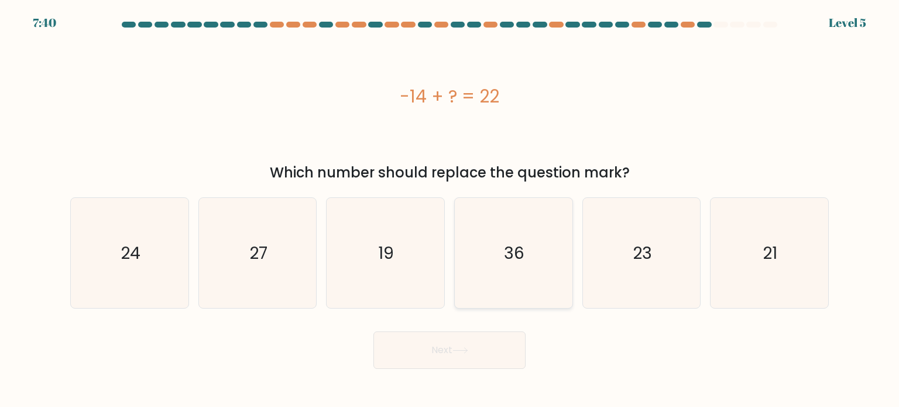
radio input "true"
click at [472, 355] on button "Next" at bounding box center [450, 349] width 152 height 37
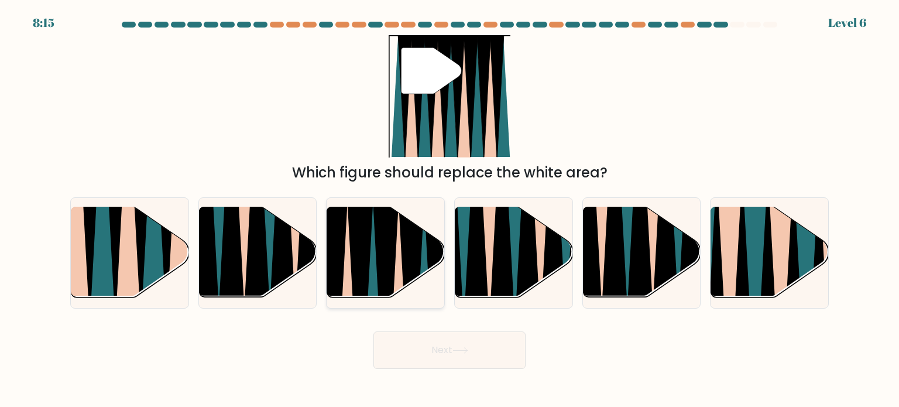
click at [381, 247] on icon at bounding box center [386, 301] width 26 height 235
click at [450, 210] on input "c." at bounding box center [450, 207] width 1 height 6
radio input "true"
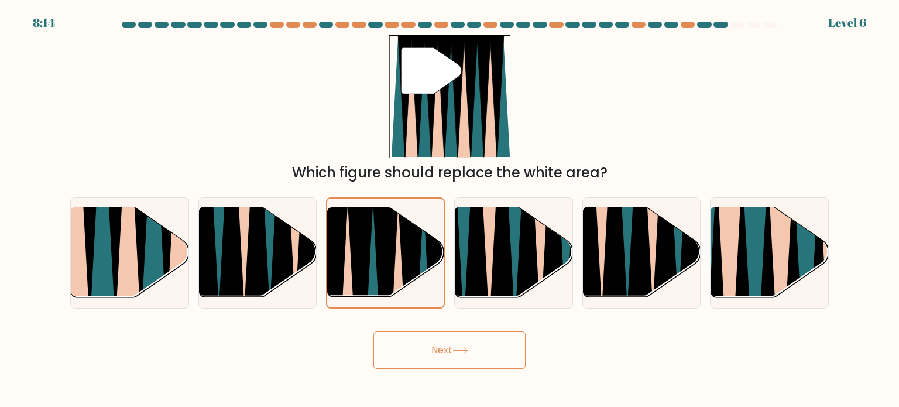
click at [469, 339] on button "Next" at bounding box center [450, 349] width 152 height 37
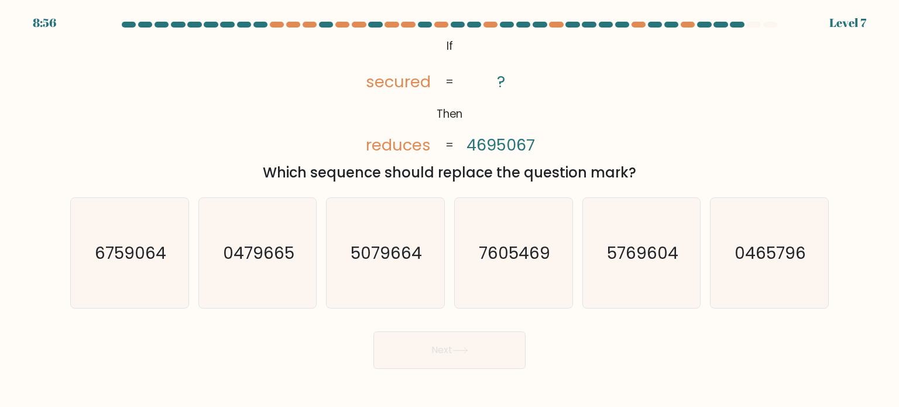
drag, startPoint x: 449, startPoint y: 43, endPoint x: 623, endPoint y: 168, distance: 214.4
click at [637, 173] on div "@import url('https://fonts.googleapis.com/css?family=Abril+Fatface:400,100,100i…" at bounding box center [449, 109] width 773 height 148
drag, startPoint x: 615, startPoint y: 165, endPoint x: 571, endPoint y: 170, distance: 44.2
click at [571, 170] on div "Which sequence should replace the question mark?" at bounding box center [449, 172] width 745 height 21
copy div "If Then secured reduces ? 4695067 = = Which sequence should replace the questio…"
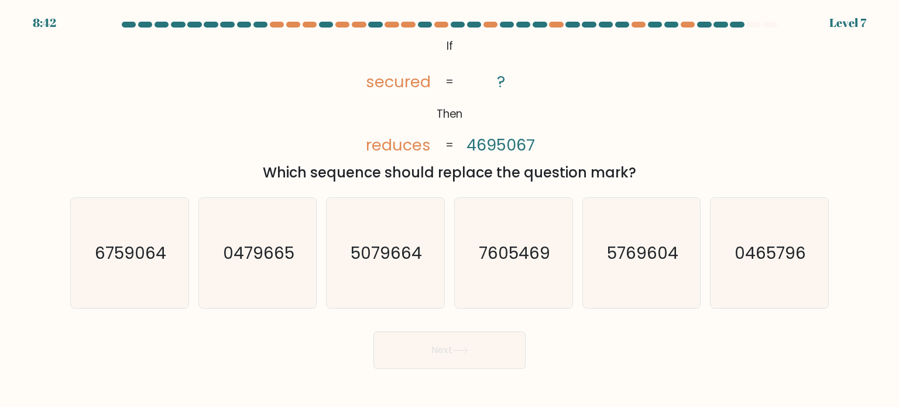
click at [306, 164] on div "Which sequence should replace the question mark?" at bounding box center [449, 172] width 745 height 21
click at [324, 127] on div "@import url('https://fonts.googleapis.com/css?family=Abril+Fatface:400,100,100i…" at bounding box center [449, 109] width 773 height 148
drag, startPoint x: 422, startPoint y: 150, endPoint x: 432, endPoint y: 150, distance: 10.5
click at [432, 150] on icon "@import url('https://fonts.googleapis.com/css?family=Abril+Fatface:400,100,100i…" at bounding box center [450, 96] width 198 height 122
click at [362, 143] on icon "@import url('https://fonts.googleapis.com/css?family=Abril+Fatface:400,100,100i…" at bounding box center [450, 96] width 198 height 122
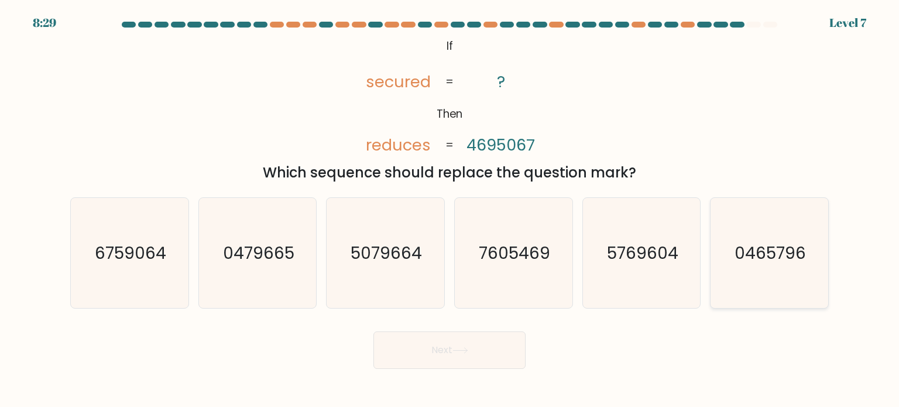
click at [766, 278] on icon "0465796" at bounding box center [769, 253] width 110 height 110
click at [450, 210] on input "f. 0465796" at bounding box center [450, 207] width 1 height 6
radio input "true"
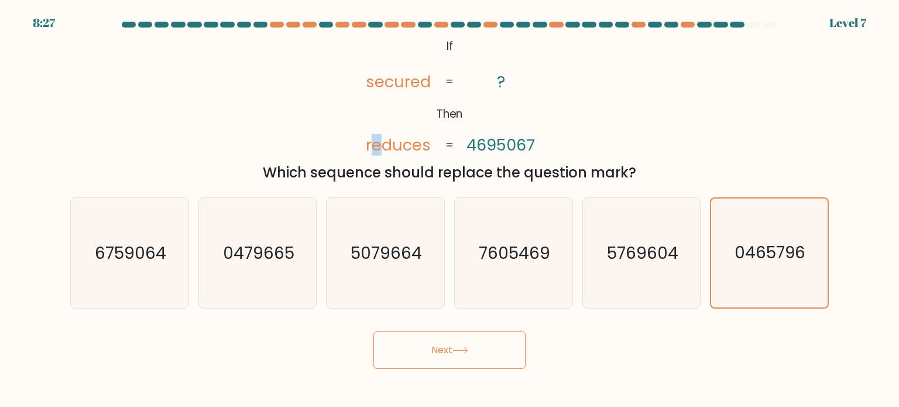
click at [375, 143] on tspan "reduces" at bounding box center [397, 145] width 65 height 22
click at [414, 85] on tspan "secured" at bounding box center [397, 82] width 65 height 22
drag, startPoint x: 384, startPoint y: 152, endPoint x: 375, endPoint y: 151, distance: 9.4
click at [375, 151] on tspan "reduces" at bounding box center [397, 145] width 65 height 22
click at [484, 353] on button "Next" at bounding box center [450, 349] width 152 height 37
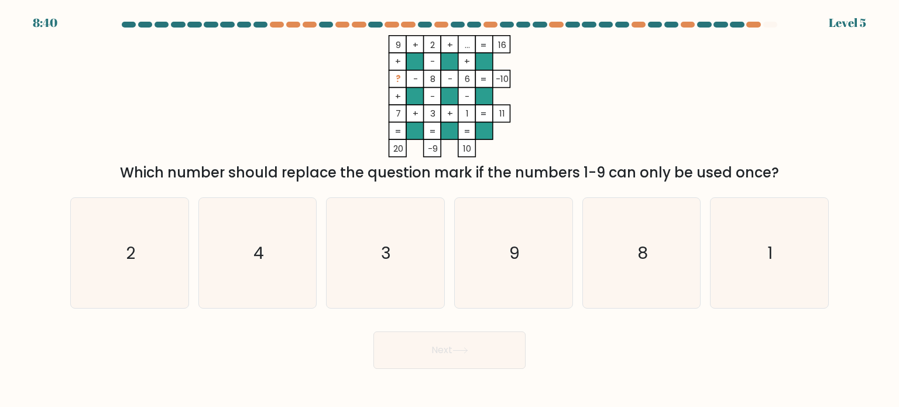
drag, startPoint x: 115, startPoint y: 170, endPoint x: 827, endPoint y: 170, distance: 711.3
click at [827, 170] on div "9 + 2 + ... 16 + - + ? - 8 - 6 -10 + - - 7 + 3 + 1 = 11 = = = = 20 -9 10 = Whic…" at bounding box center [449, 109] width 773 height 148
click at [385, 272] on icon "3" at bounding box center [385, 253] width 110 height 110
click at [450, 210] on input "c. 3" at bounding box center [450, 207] width 1 height 6
radio input "true"
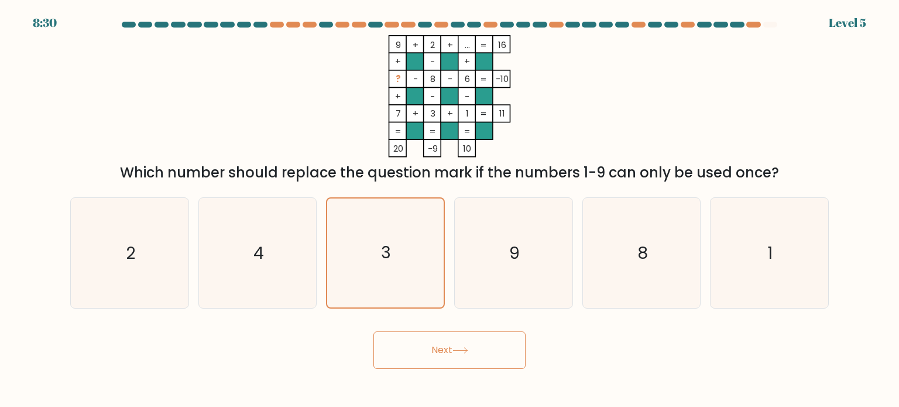
click at [440, 343] on button "Next" at bounding box center [450, 349] width 152 height 37
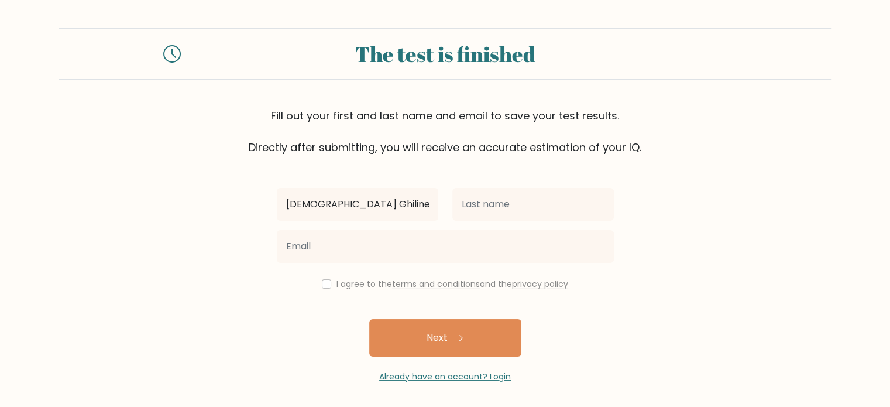
click at [328, 207] on input "[DEMOGRAPHIC_DATA] Ghiline" at bounding box center [358, 204] width 162 height 33
type input "[DEMOGRAPHIC_DATA] [PERSON_NAME]"
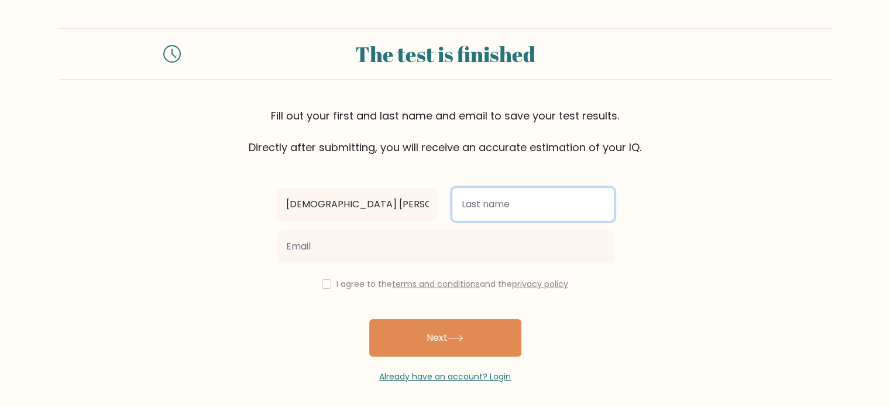
click at [482, 195] on input "text" at bounding box center [534, 204] width 162 height 33
type input "Limbaga"
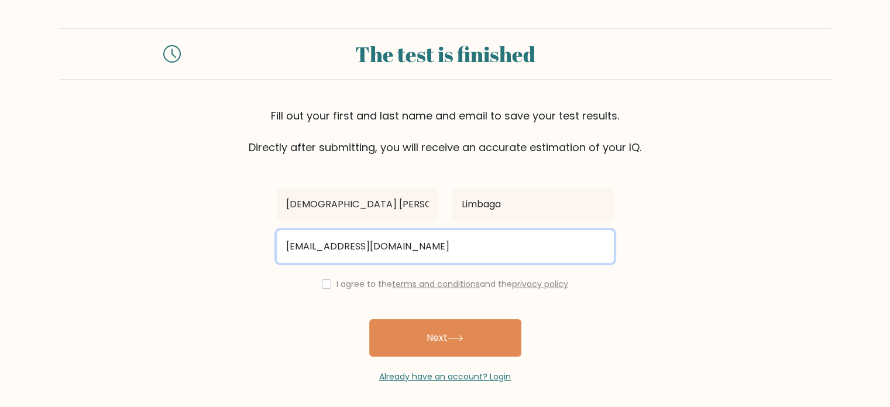
type input "ladyghilline@gmail.com"
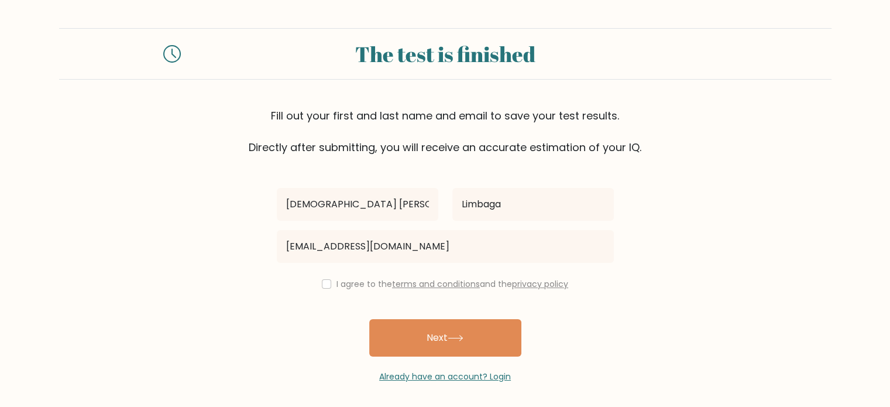
click at [337, 283] on label "I agree to the terms and conditions and the privacy policy" at bounding box center [453, 284] width 232 height 12
click at [324, 285] on input "checkbox" at bounding box center [326, 283] width 9 height 9
checkbox input "true"
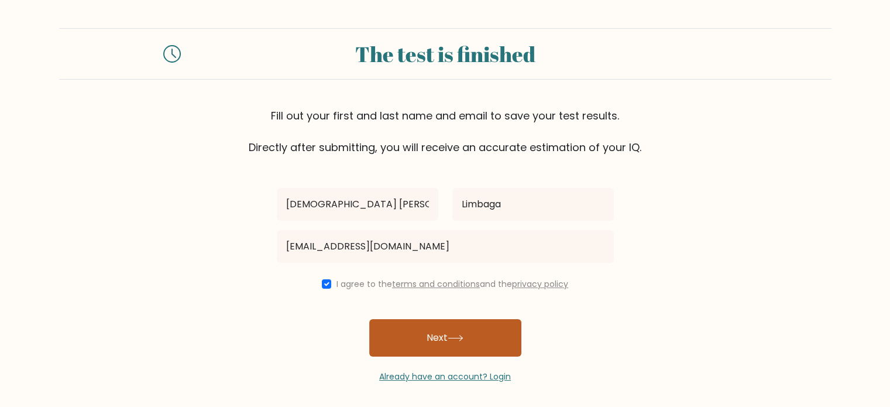
click at [405, 344] on button "Next" at bounding box center [445, 337] width 152 height 37
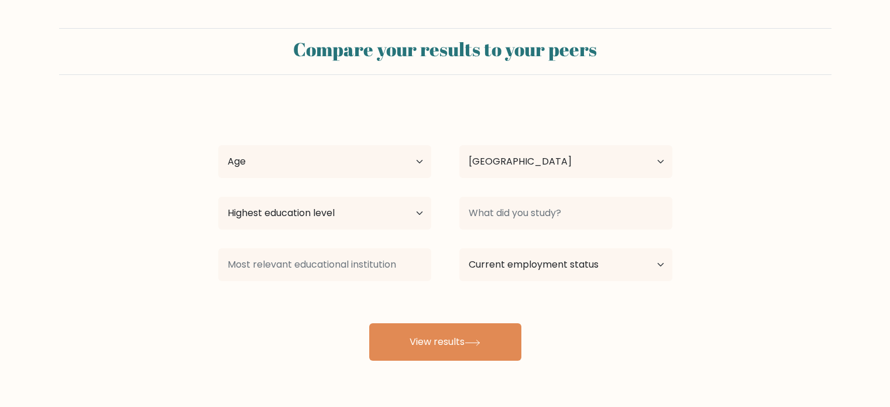
select select "PH"
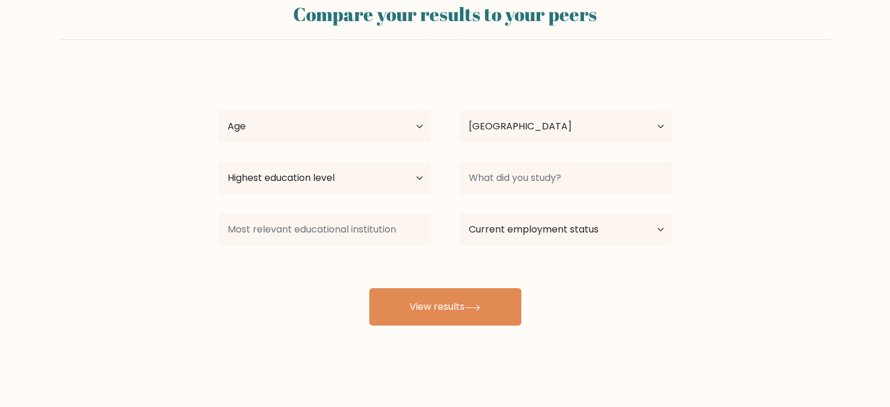
scroll to position [37, 0]
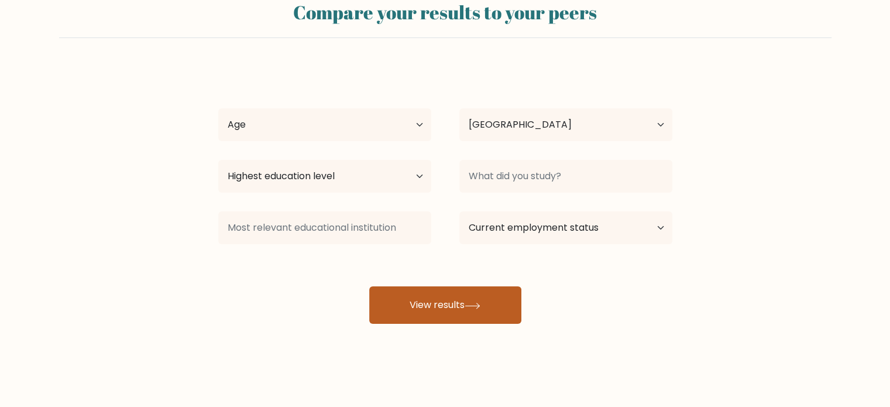
click at [412, 319] on button "View results" at bounding box center [445, 304] width 152 height 37
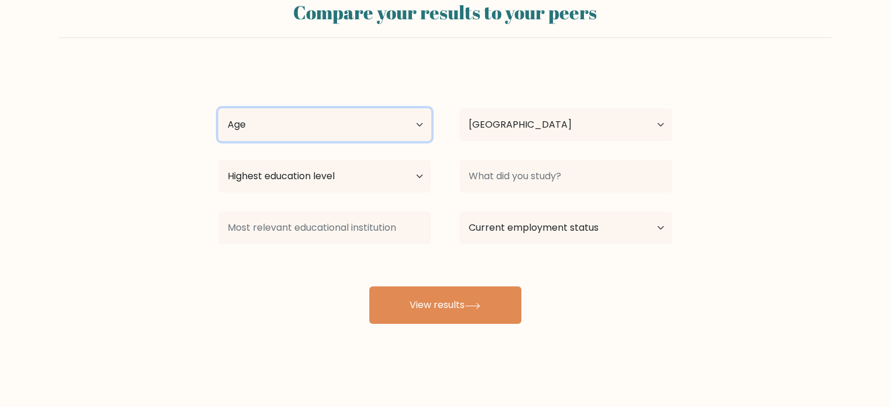
click at [299, 131] on select "Age Under 18 years old 18-24 years old 25-34 years old 35-44 years old 45-54 ye…" at bounding box center [324, 124] width 213 height 33
select select "35_44"
click at [218, 108] on select "Age Under 18 years old 18-24 years old 25-34 years old 35-44 years old 45-54 ye…" at bounding box center [324, 124] width 213 height 33
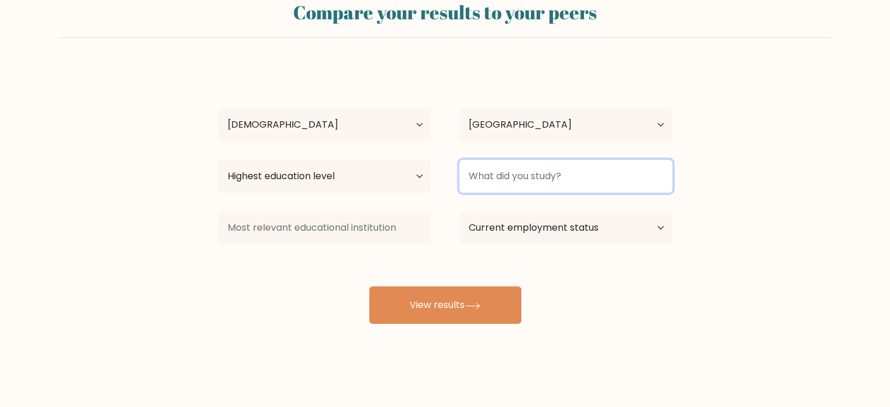
click at [543, 174] on input at bounding box center [566, 176] width 213 height 33
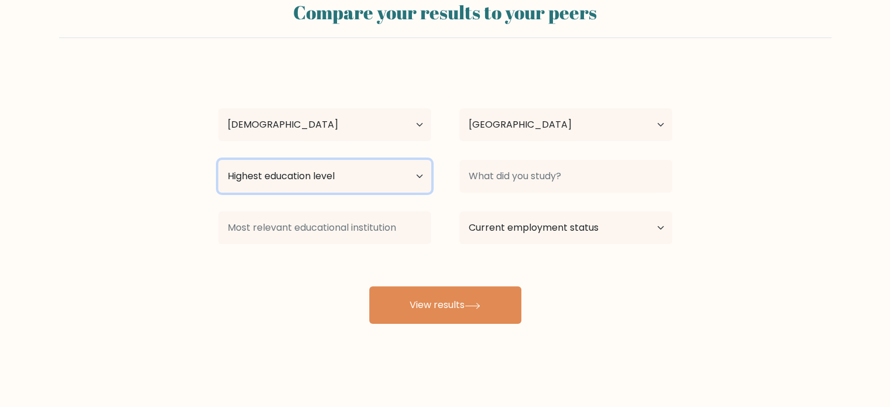
click at [387, 161] on select "Highest education level No schooling Primary Lower Secondary Upper Secondary Oc…" at bounding box center [324, 176] width 213 height 33
click at [149, 215] on form "Compare your results to your peers Lady Ghilline Limbaga Age Under 18 years old…" at bounding box center [445, 157] width 890 height 333
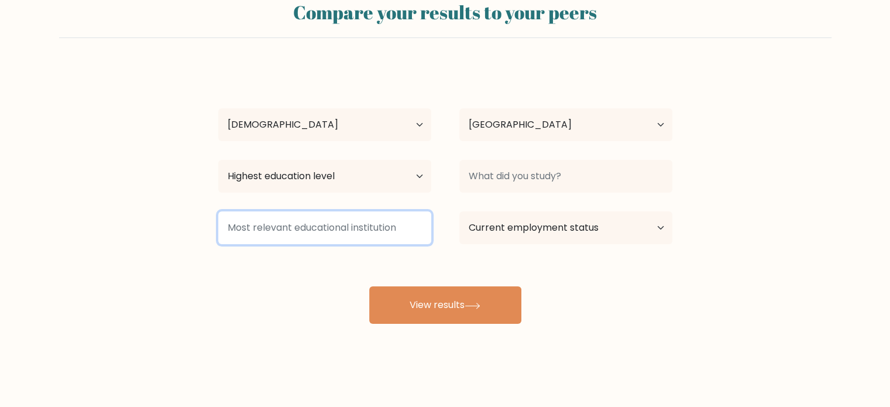
click at [328, 222] on input at bounding box center [324, 227] width 213 height 33
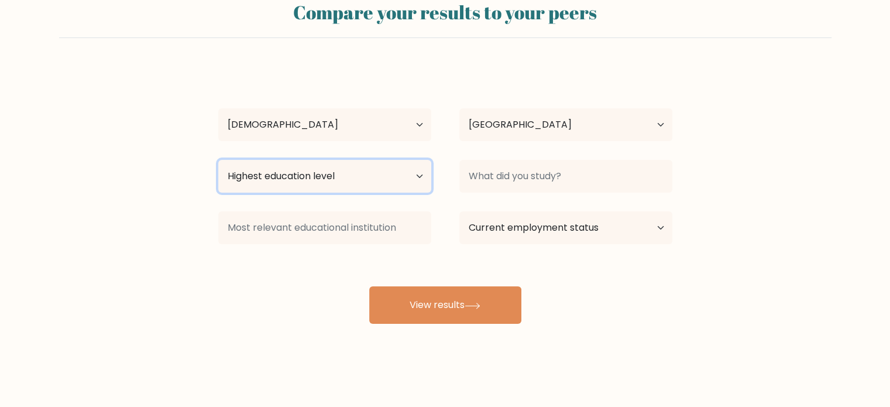
click at [358, 177] on select "Highest education level No schooling Primary Lower Secondary Upper Secondary Oc…" at bounding box center [324, 176] width 213 height 33
select select "upper_secondary"
click at [218, 160] on select "Highest education level No schooling Primary Lower Secondary Upper Secondary Oc…" at bounding box center [324, 176] width 213 height 33
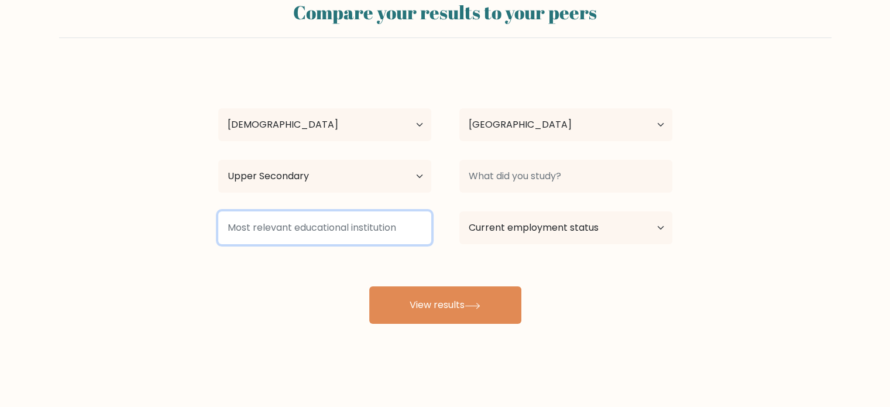
click at [413, 222] on input at bounding box center [324, 227] width 213 height 33
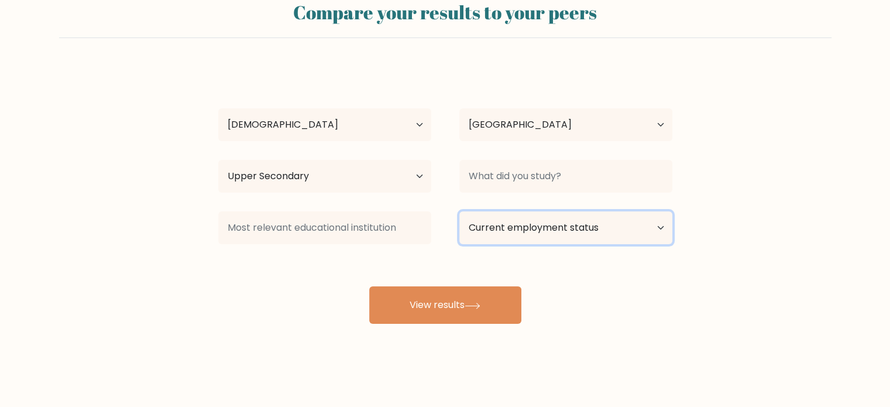
click at [543, 224] on select "Current employment status Employed Student Retired Other / prefer not to answer" at bounding box center [566, 227] width 213 height 33
click at [460, 211] on select "Current employment status Employed Student Retired Other / prefer not to answer" at bounding box center [566, 227] width 213 height 33
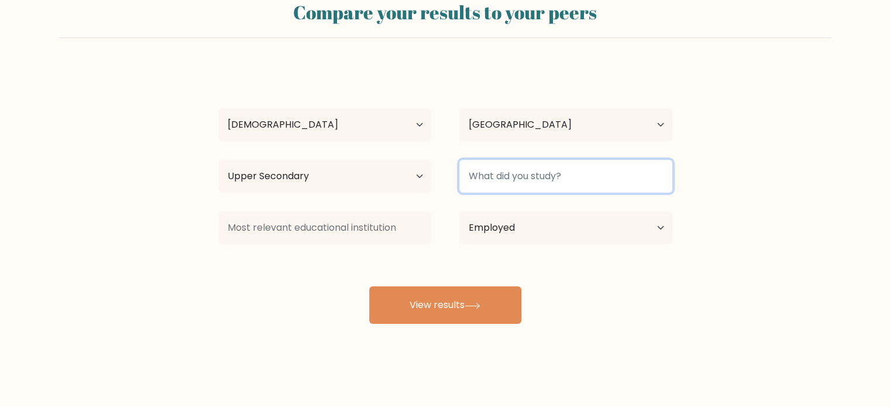
click at [548, 183] on input at bounding box center [566, 176] width 213 height 33
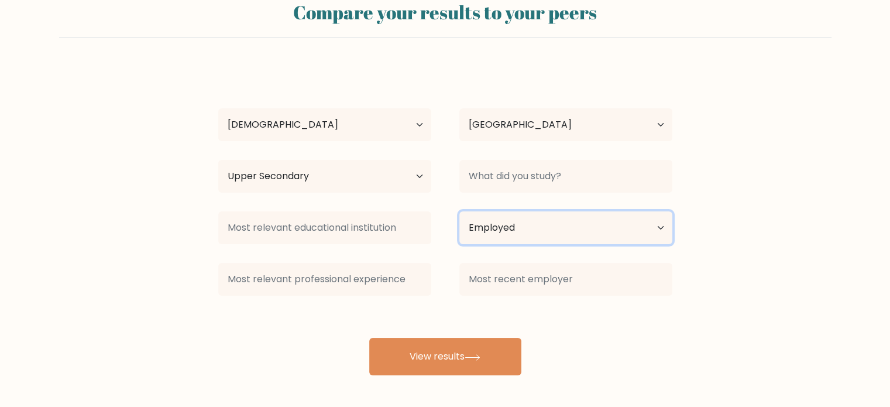
click at [532, 220] on select "Current employment status Employed Student Retired Other / prefer not to answer" at bounding box center [566, 227] width 213 height 33
select select "other"
click at [460, 211] on select "Current employment status Employed Student Retired Other / prefer not to answer" at bounding box center [566, 227] width 213 height 33
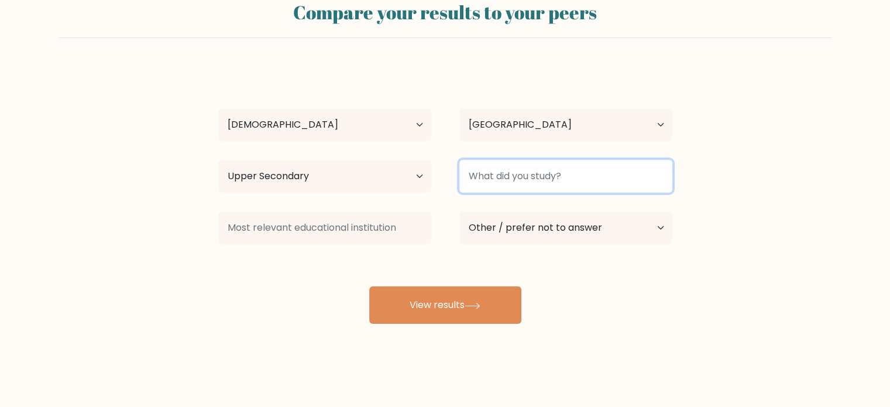
click at [541, 176] on input at bounding box center [566, 176] width 213 height 33
type input "M"
type input "UPHR"
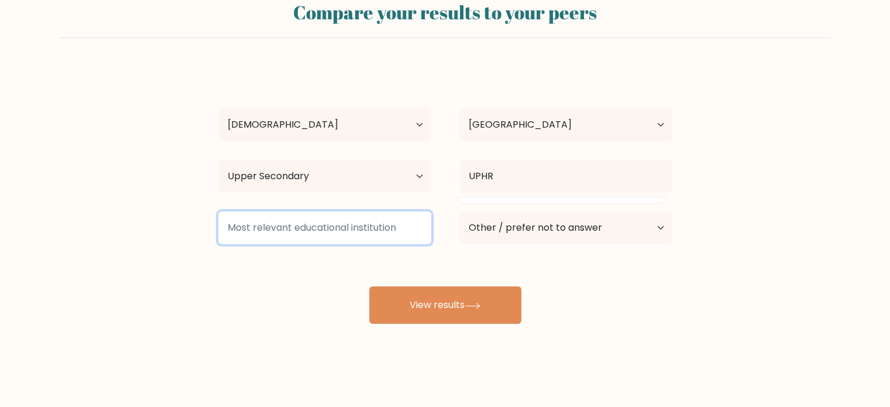
click at [346, 239] on input at bounding box center [324, 227] width 213 height 33
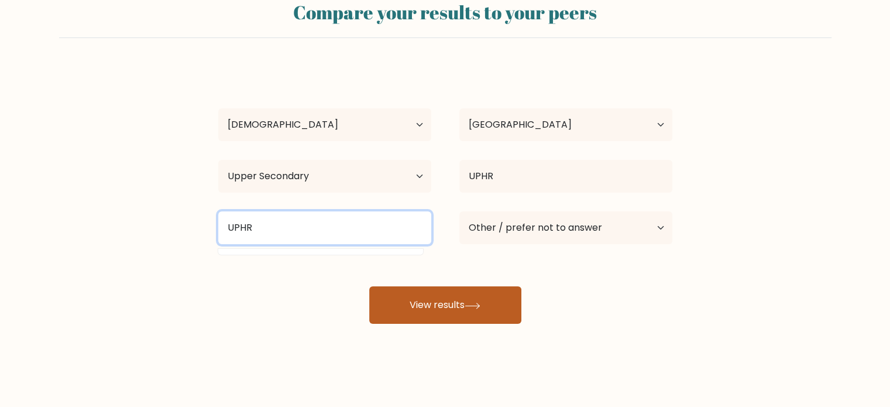
type input "UPHR"
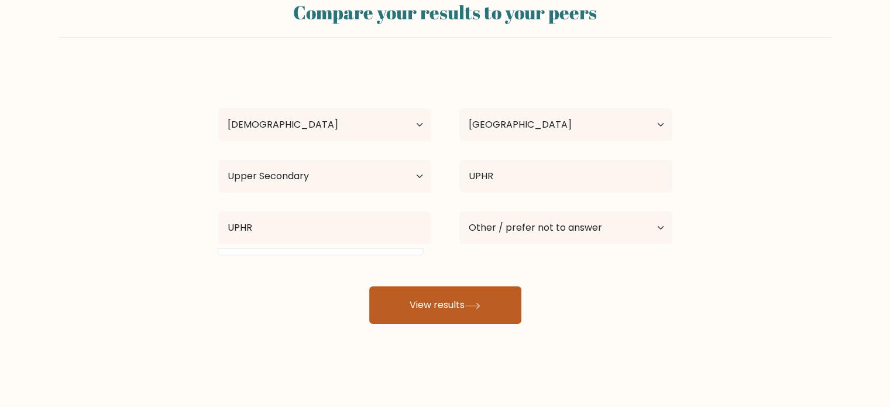
click at [501, 299] on button "View results" at bounding box center [445, 304] width 152 height 37
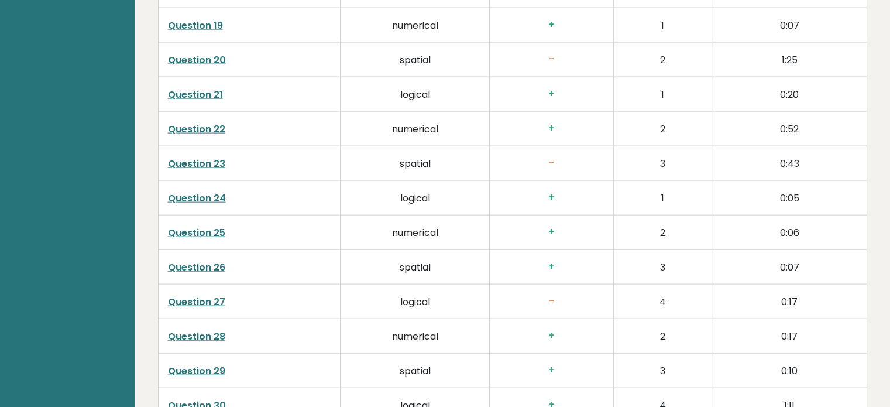
scroll to position [3010, 0]
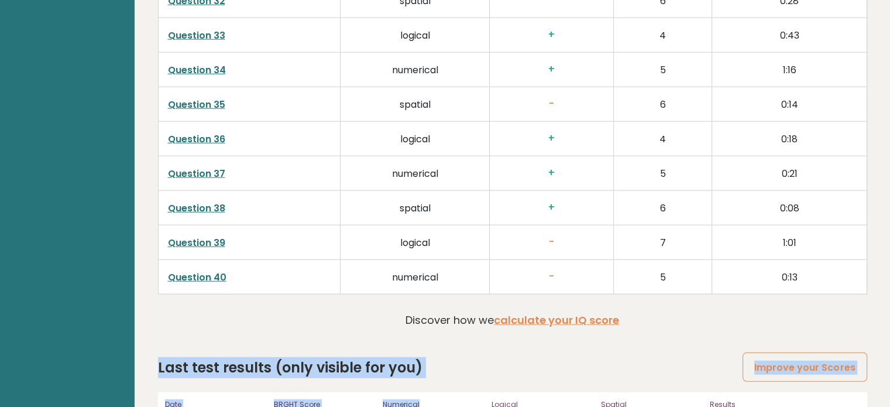
drag, startPoint x: 158, startPoint y: 313, endPoint x: 531, endPoint y: 310, distance: 372.9
click at [487, 357] on div "Last test results (only visible for you) Improve your Scores Date [DATE] 01:46:…" at bounding box center [513, 399] width 710 height 84
click at [543, 357] on div "Last test results (only visible for you) Improve your Scores" at bounding box center [513, 367] width 710 height 21
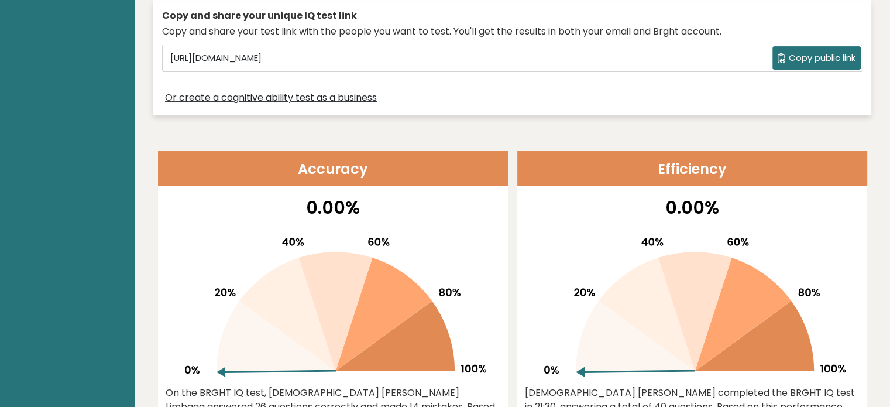
scroll to position [0, 0]
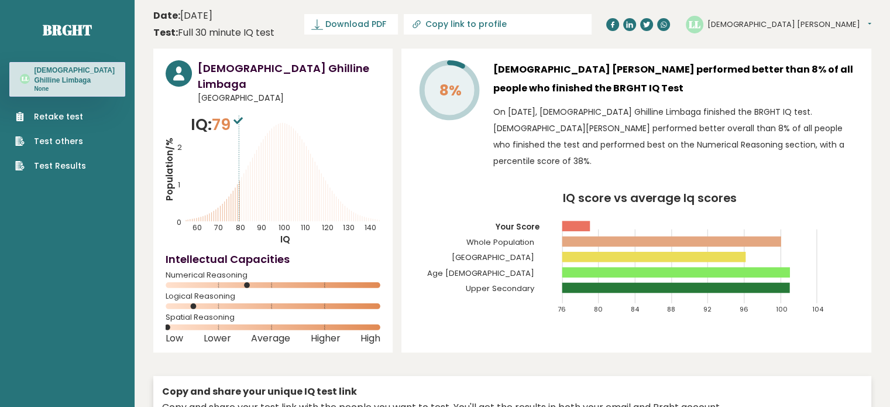
click at [241, 117] on icon at bounding box center [238, 120] width 9 height 7
